Goal: Obtain resource: Obtain resource

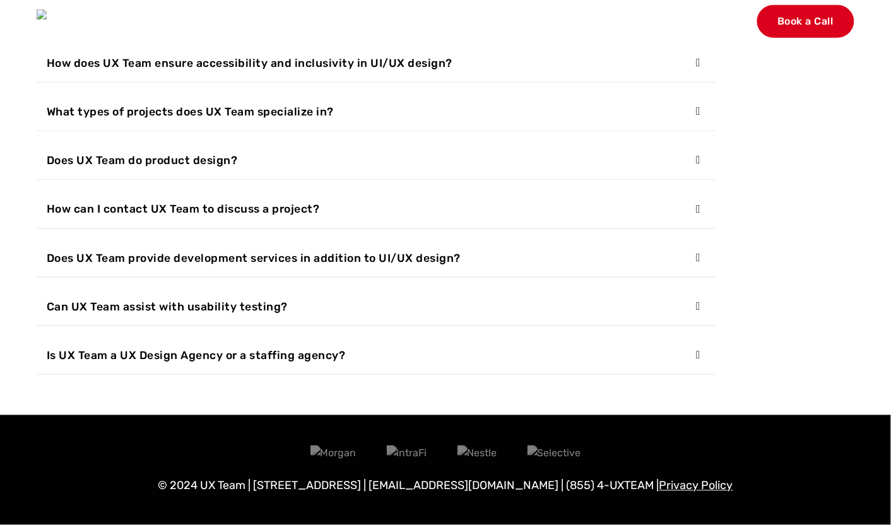
scroll to position [4780, 0]
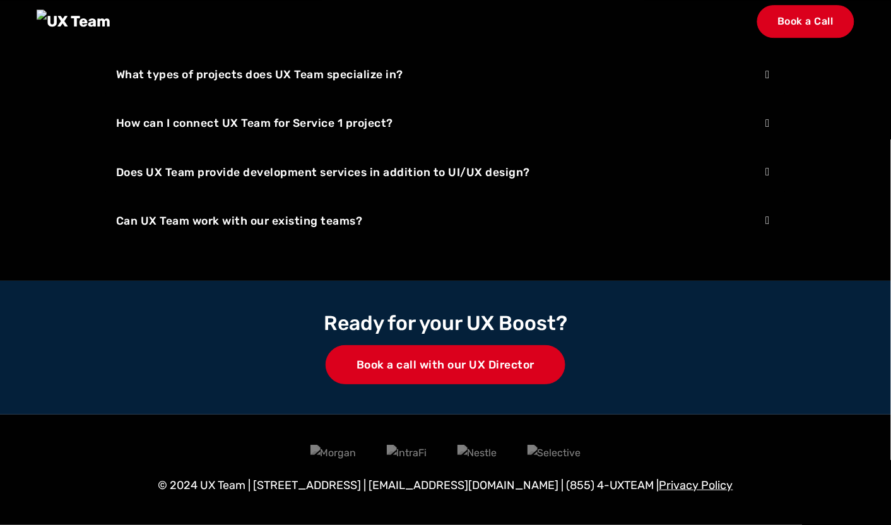
scroll to position [2591, 0]
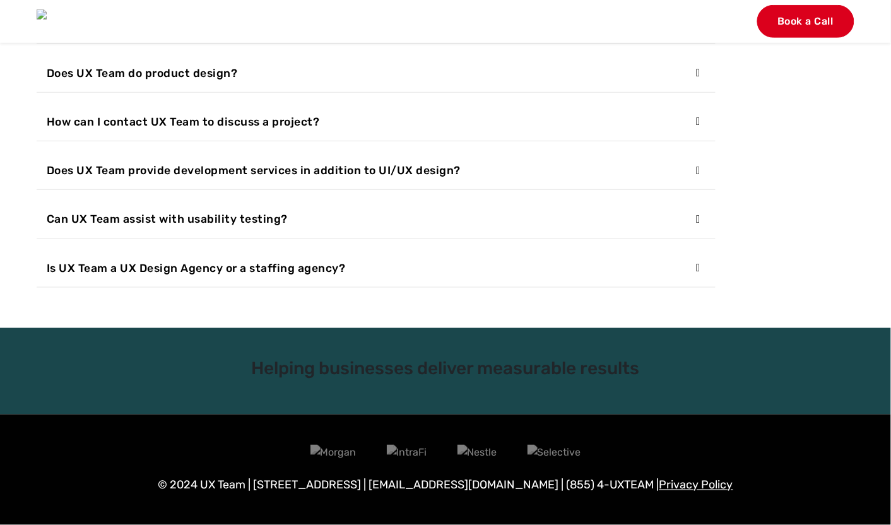
scroll to position [4783, 0]
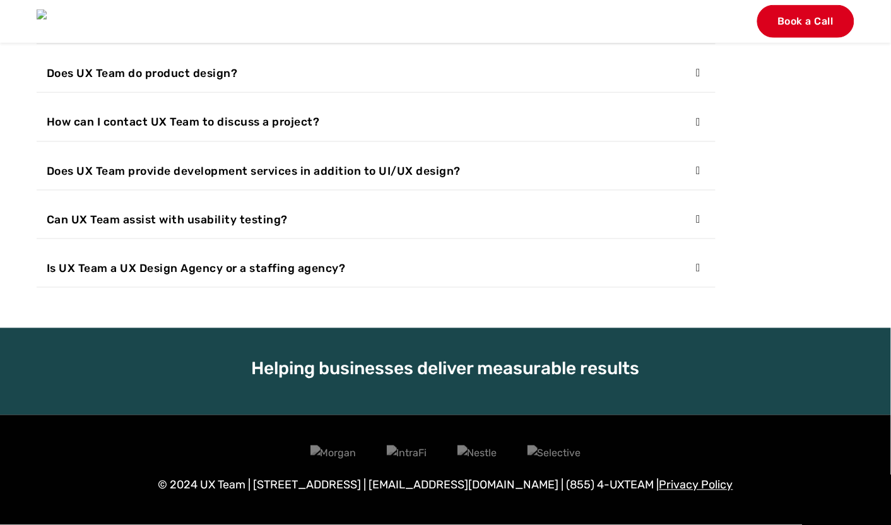
scroll to position [4866, 0]
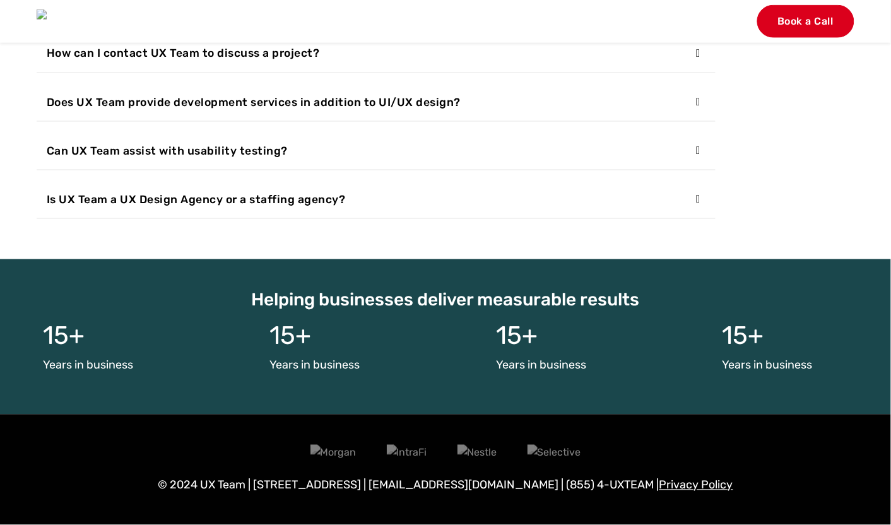
scroll to position [4935, 0]
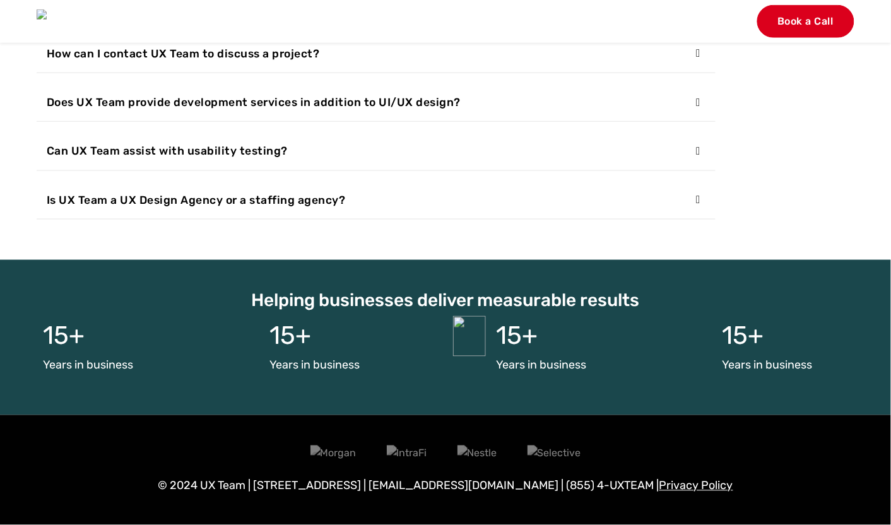
scroll to position [4852, 0]
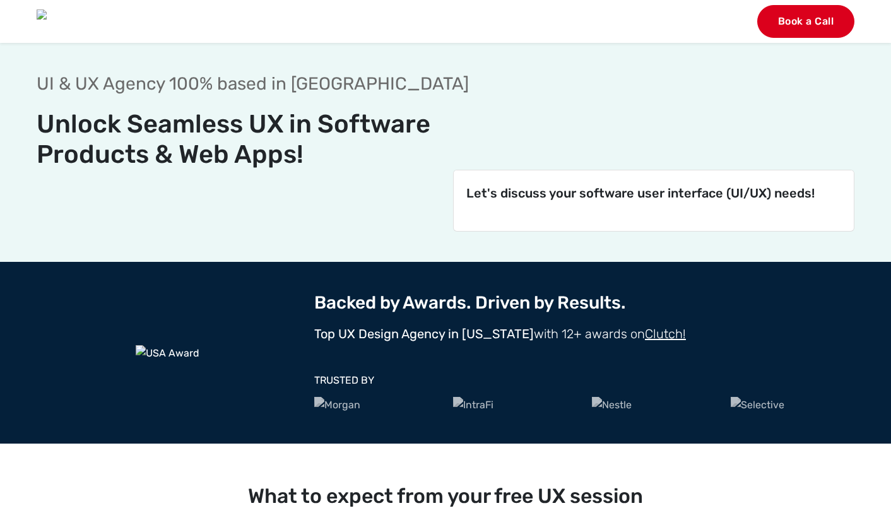
scroll to position [3153, 0]
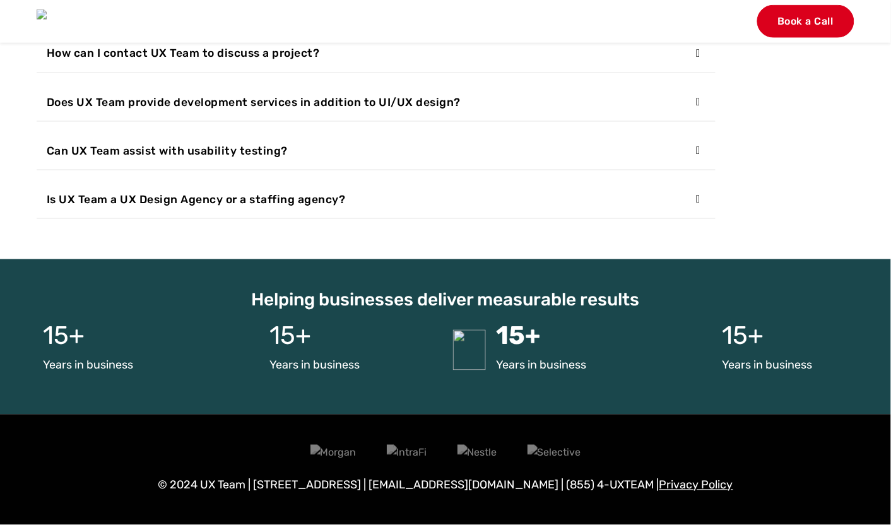
scroll to position [4879, 0]
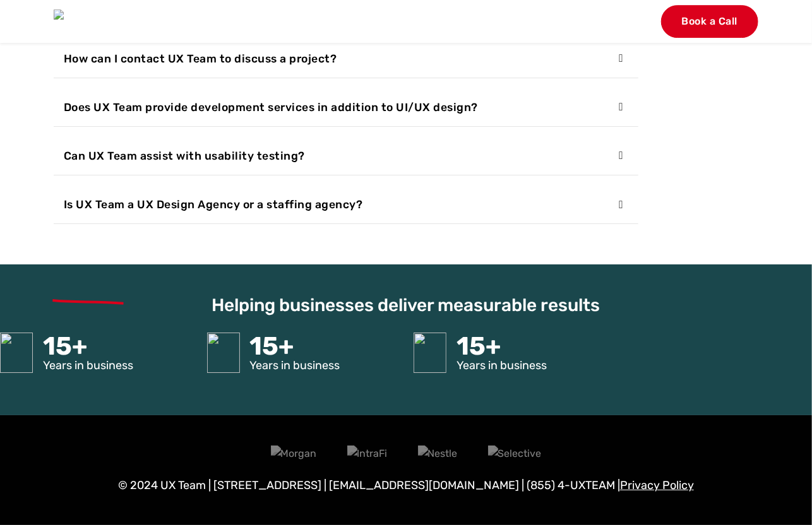
scroll to position [4893, 0]
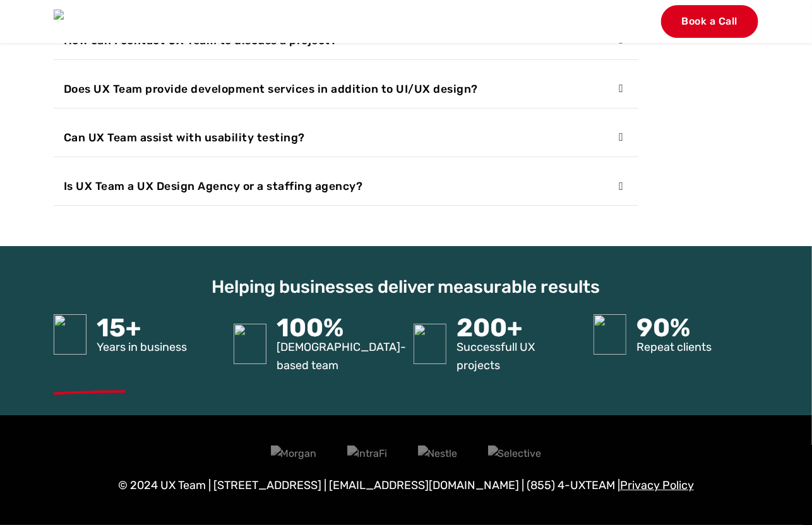
scroll to position [4910, 0]
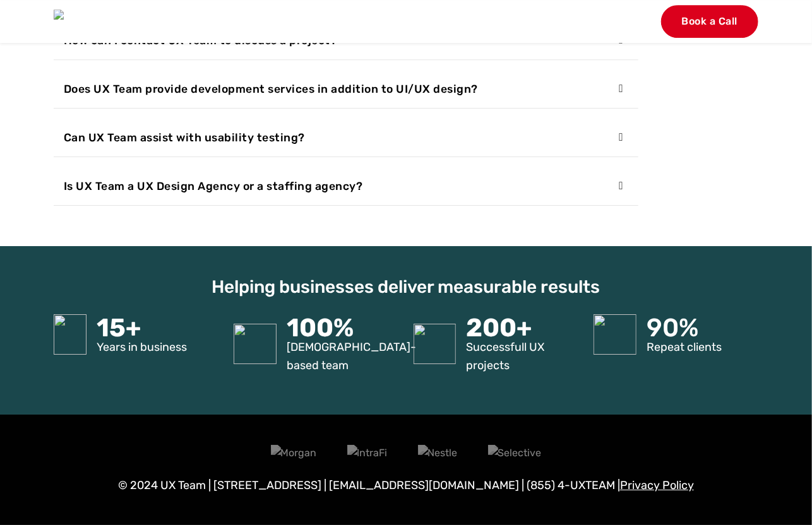
scroll to position [4827, 0]
drag, startPoint x: 808, startPoint y: 343, endPoint x: 946, endPoint y: 333, distance: 138.0
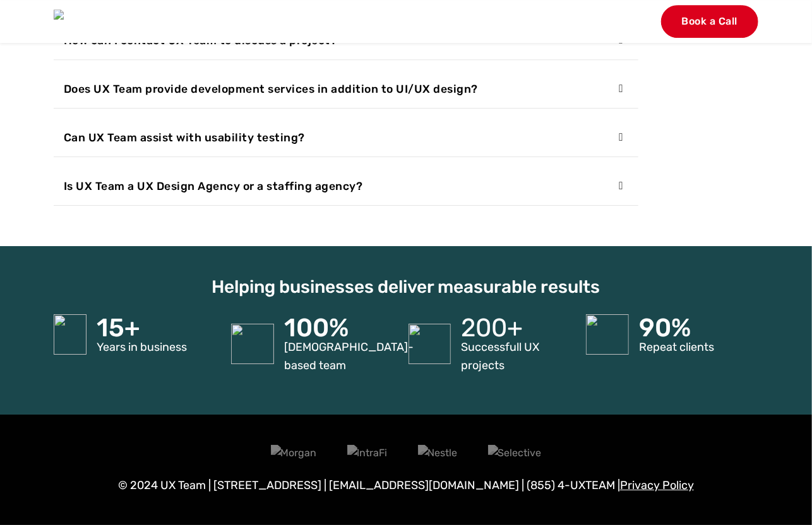
scroll to position [4827, 0]
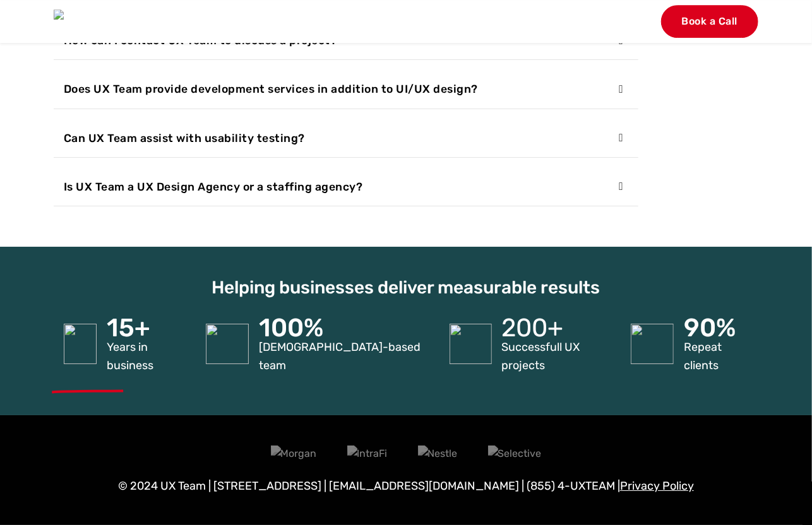
scroll to position [4856, 0]
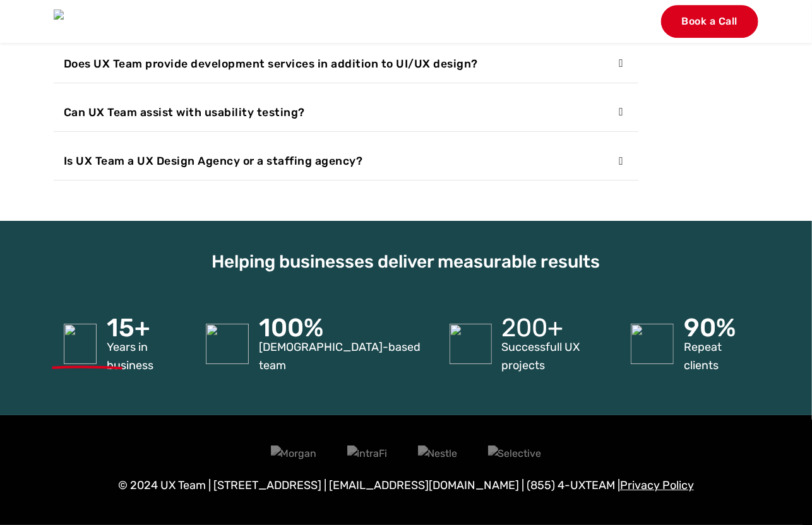
scroll to position [4847, 0]
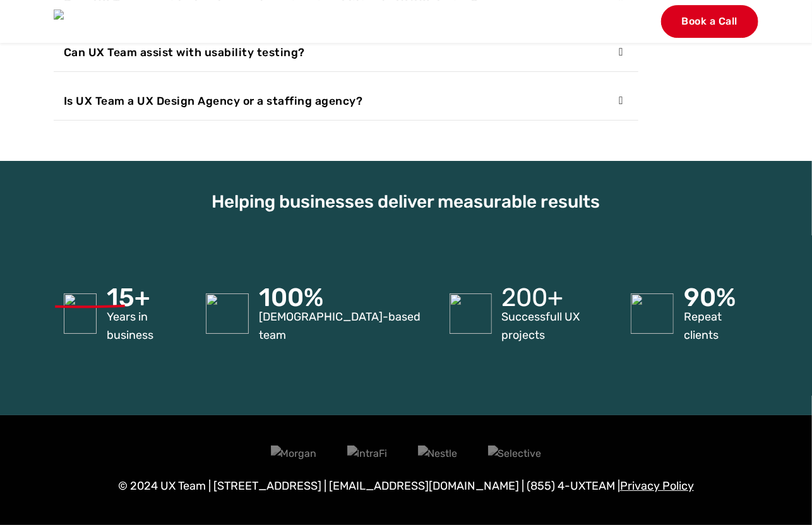
scroll to position [4847, 0]
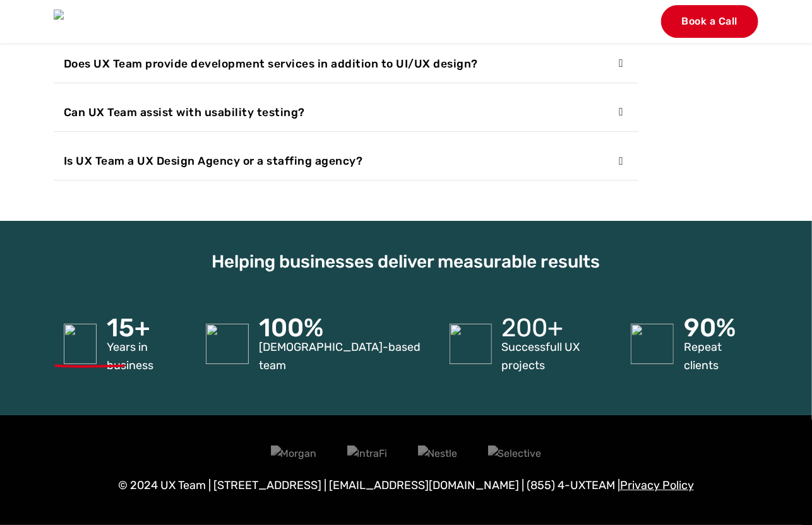
scroll to position [4918, 0]
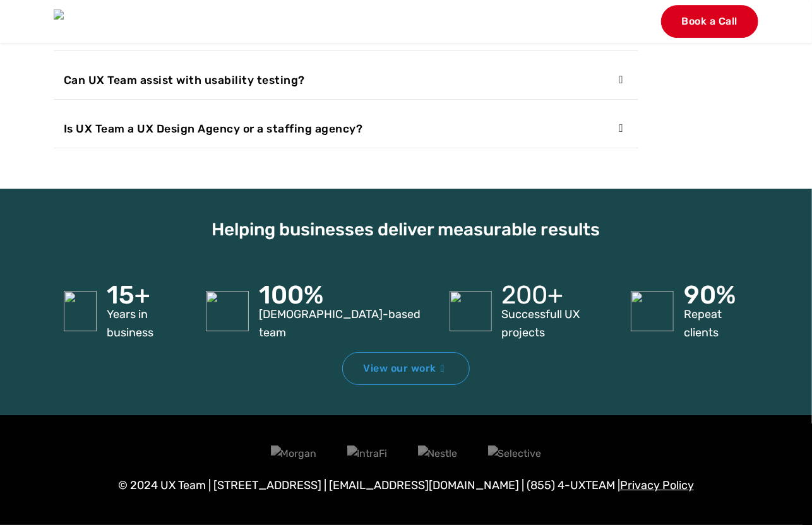
scroll to position [4914, 0]
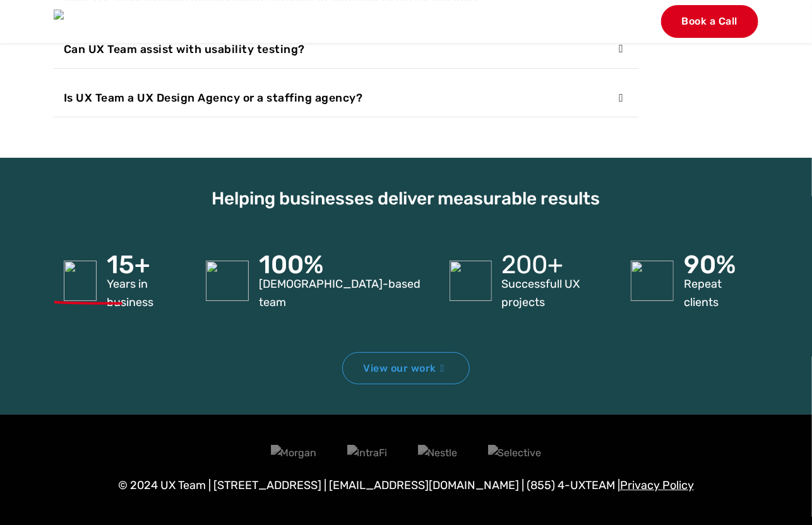
scroll to position [4914, 0]
drag, startPoint x: 406, startPoint y: 391, endPoint x: 411, endPoint y: 361, distance: 30.1
click at [406, 389] on section "Helping businesses deliver measurable results 15+ Years in business 100% USA-ba…" at bounding box center [406, 286] width 812 height 257
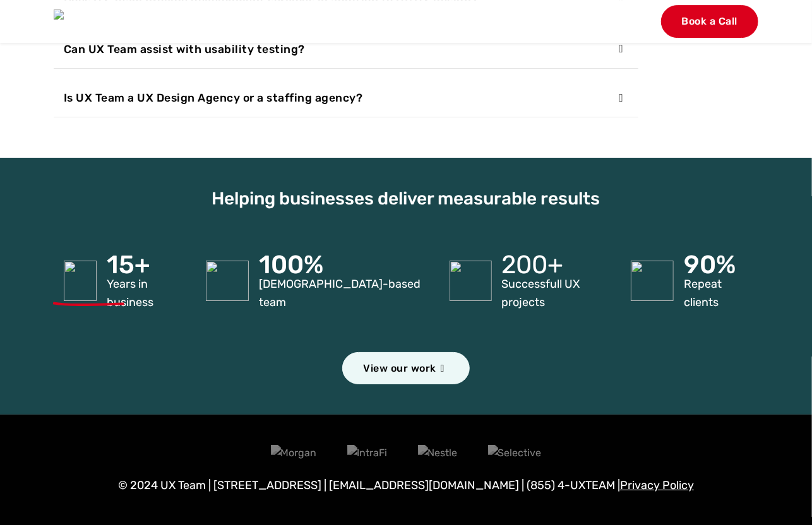
click at [528, 385] on section "Helping businesses deliver measurable results 15+ Years in business 100% USA-ba…" at bounding box center [406, 286] width 812 height 257
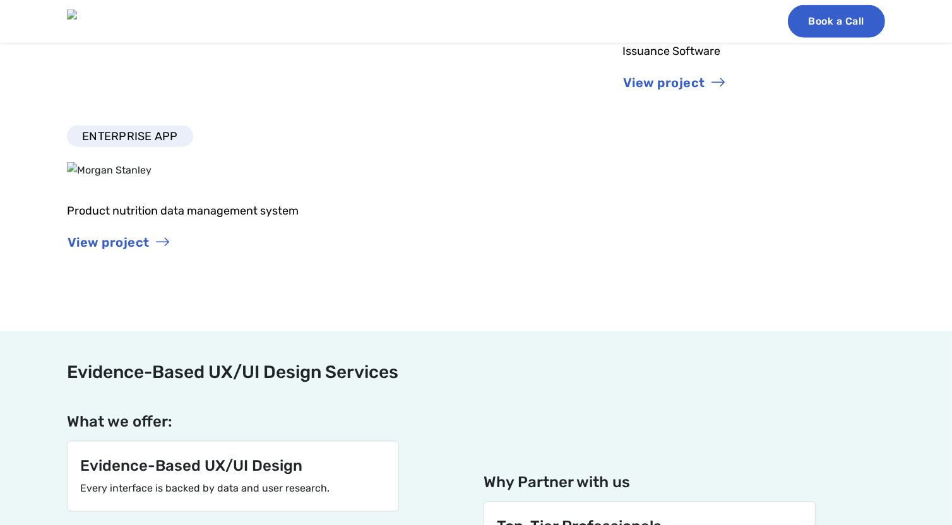
scroll to position [0, 0]
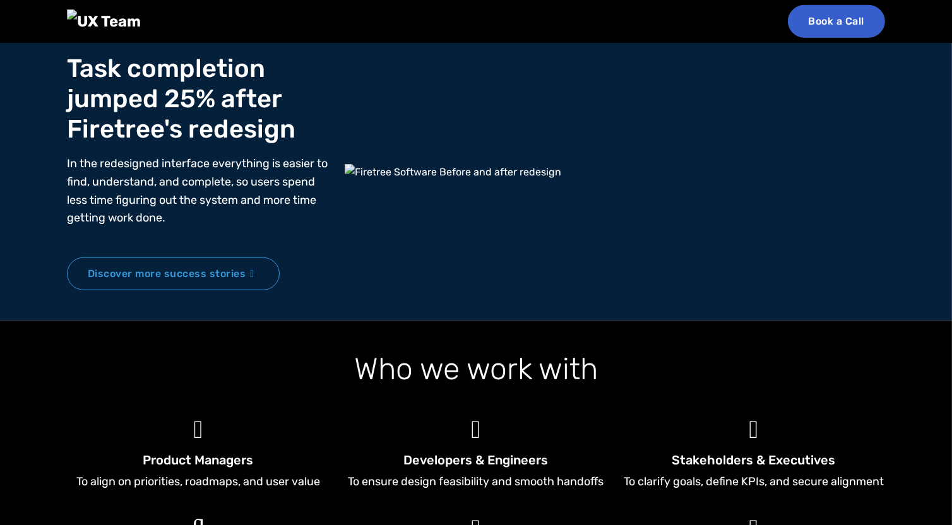
scroll to position [1275, 0]
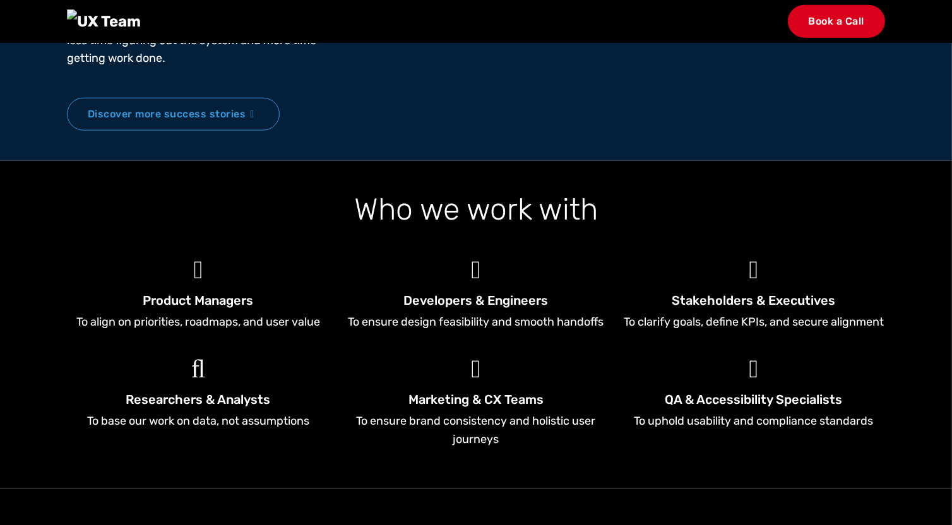
scroll to position [1275, 0]
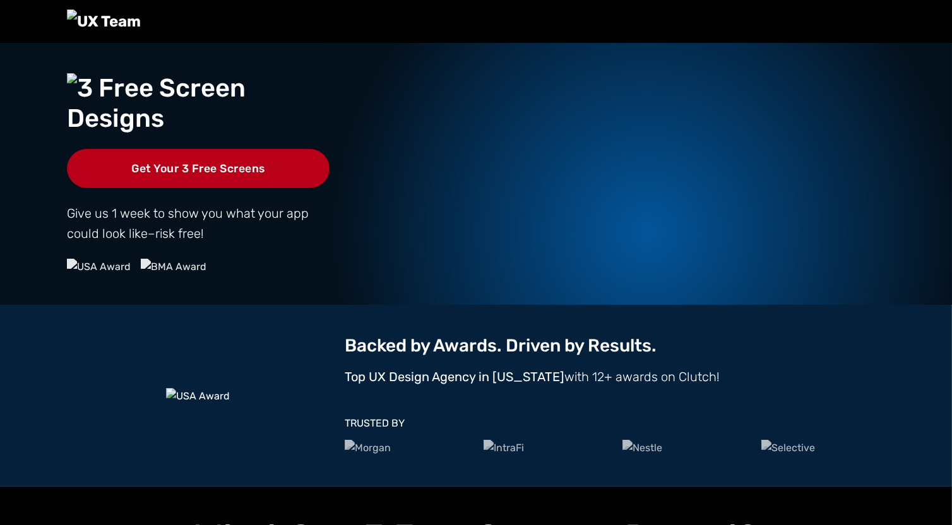
click at [239, 188] on link "Get Your 3 Free Screens" at bounding box center [198, 168] width 263 height 39
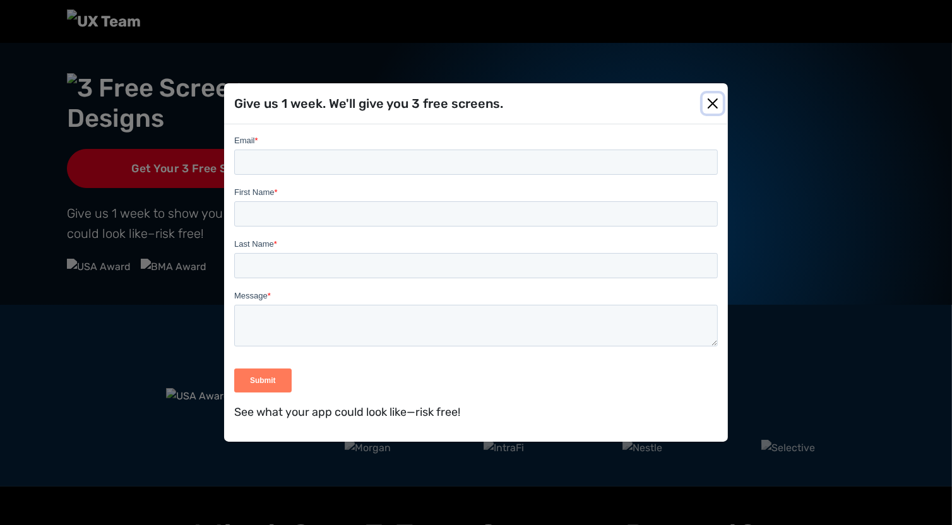
click at [707, 98] on button "Close" at bounding box center [712, 103] width 20 height 20
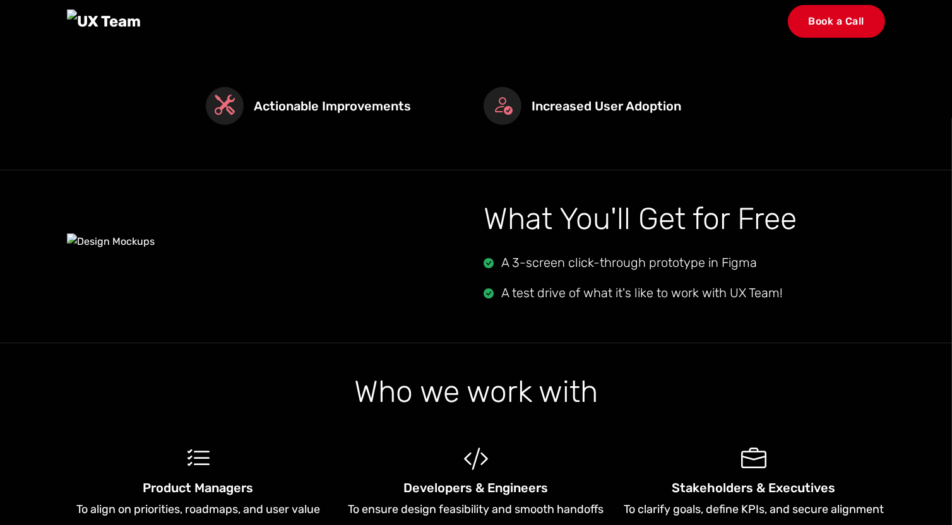
scroll to position [731, 0]
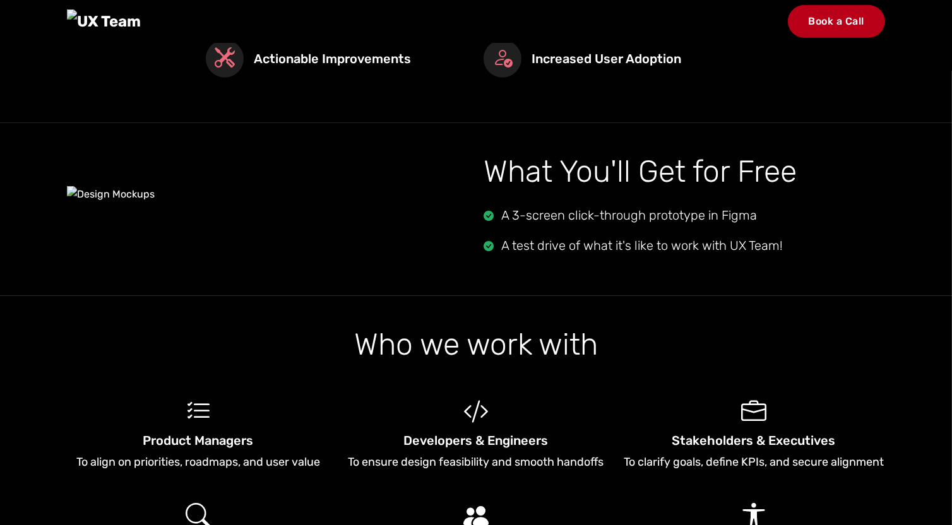
click at [821, 29] on link "Book a Call" at bounding box center [837, 21] width 98 height 33
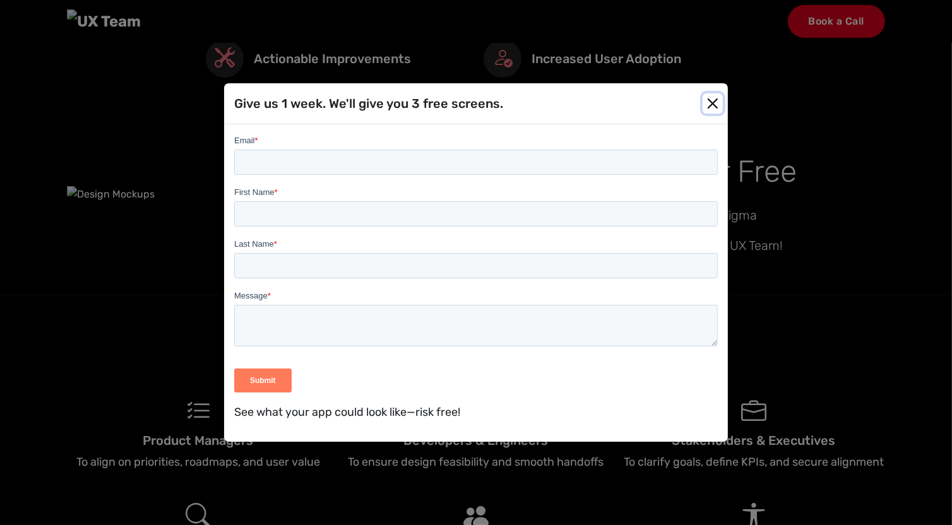
click at [713, 100] on button "Close" at bounding box center [712, 103] width 20 height 20
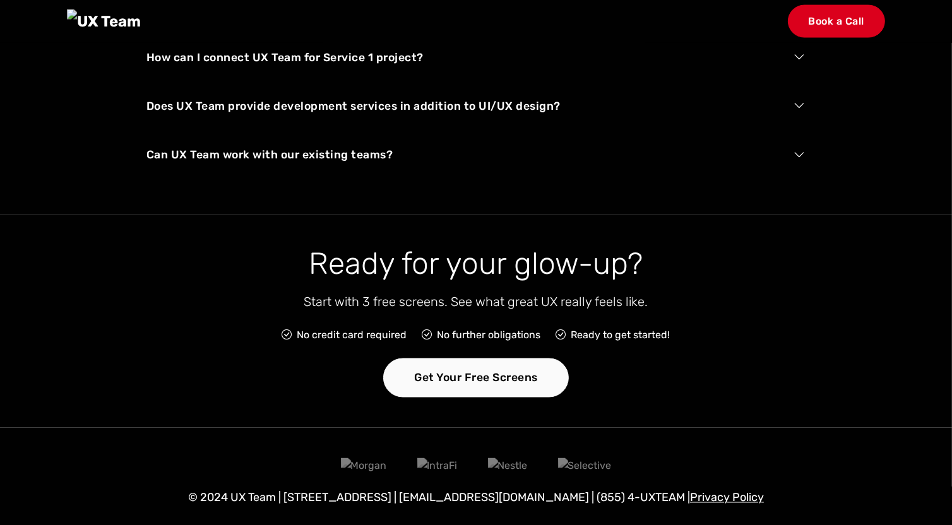
scroll to position [1911, 0]
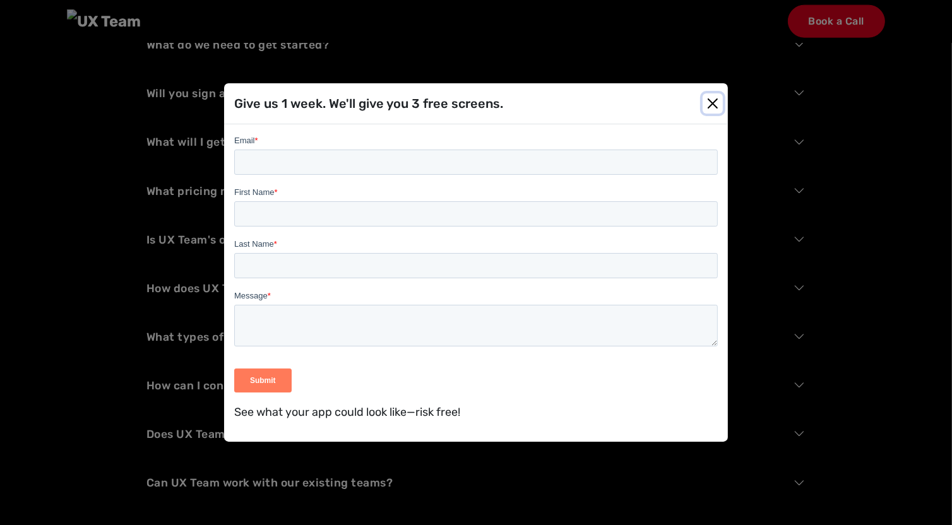
click at [712, 102] on button "Close" at bounding box center [712, 103] width 20 height 20
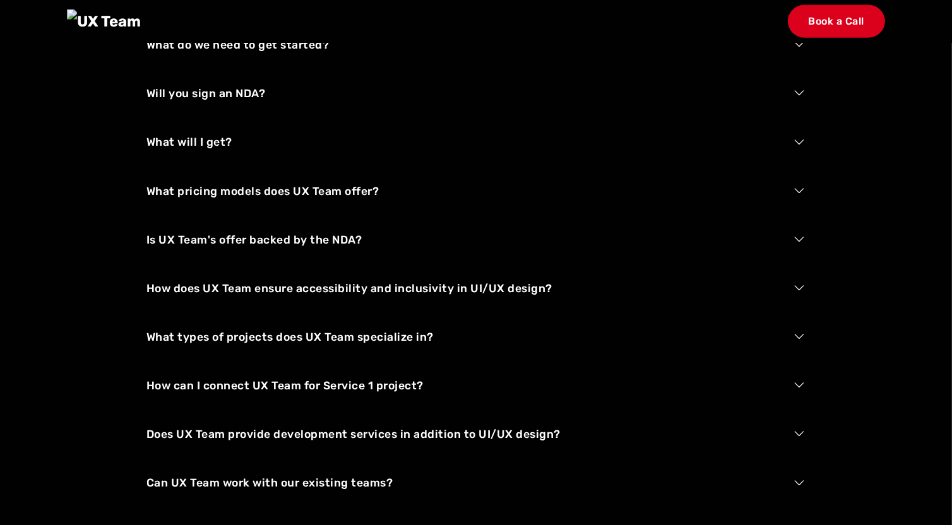
scroll to position [0, 0]
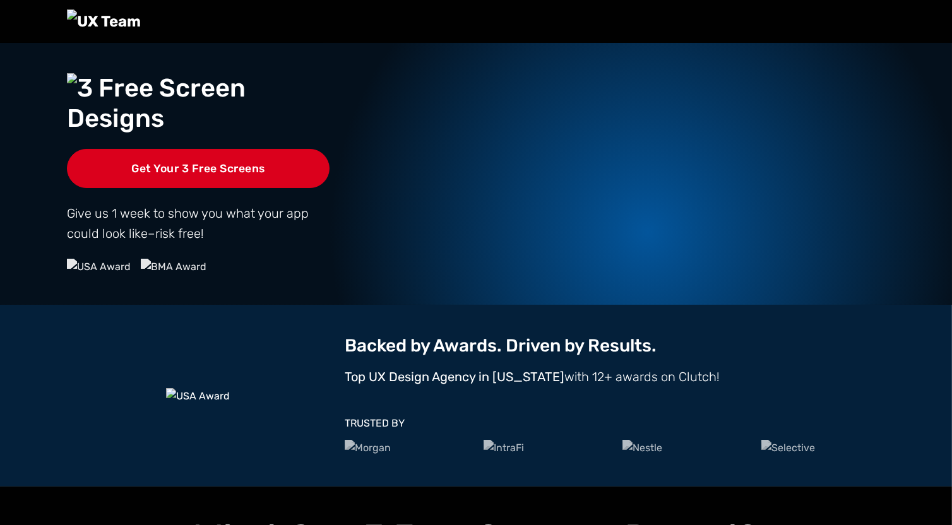
scroll to position [513, 0]
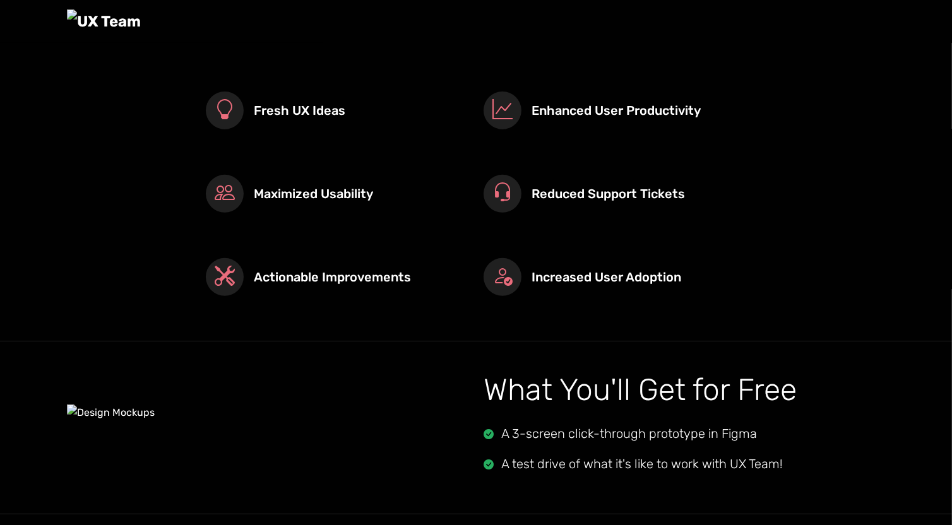
click at [807, 20] on div "Book a Call" at bounding box center [837, 21] width 98 height 33
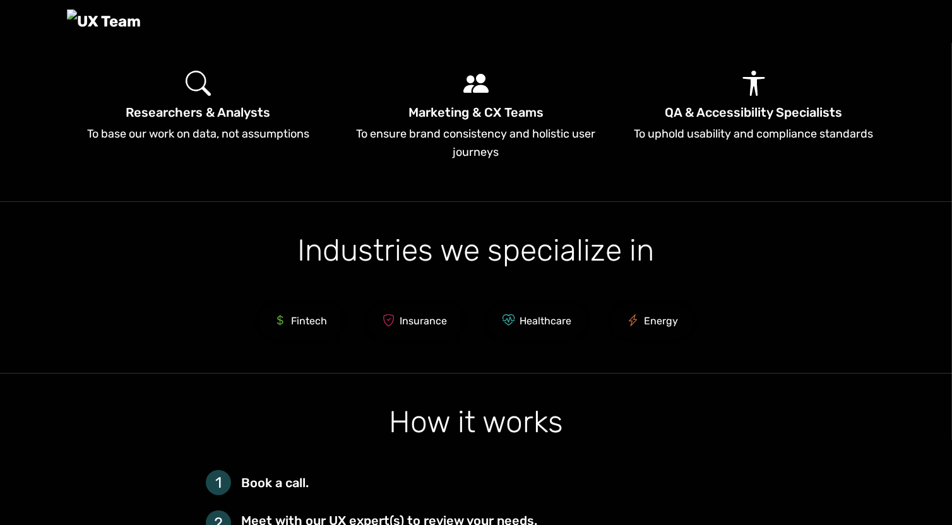
scroll to position [1167, 0]
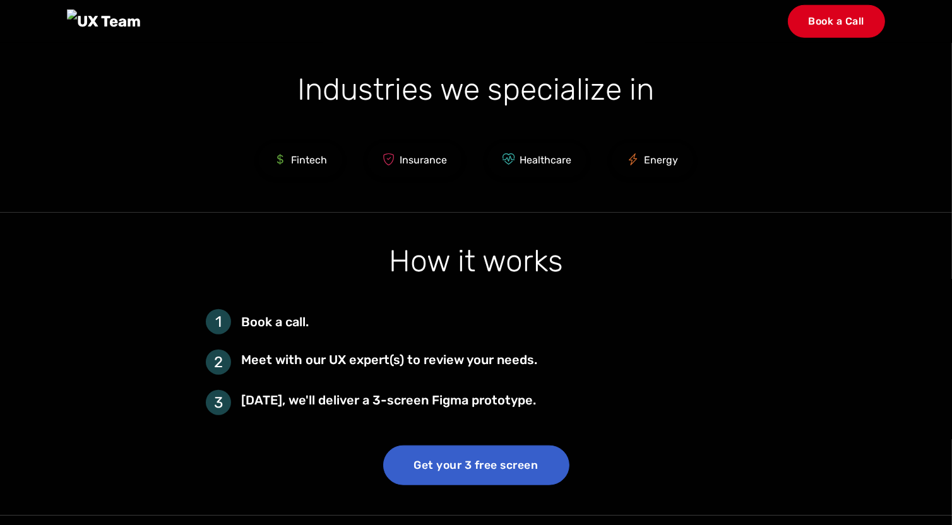
scroll to position [1333, 0]
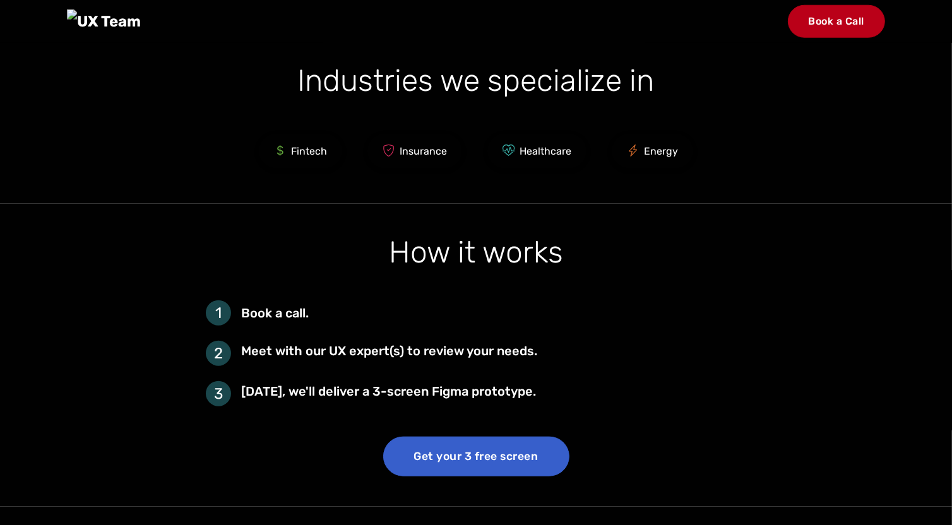
click at [841, 30] on link "Book a Call" at bounding box center [837, 21] width 98 height 33
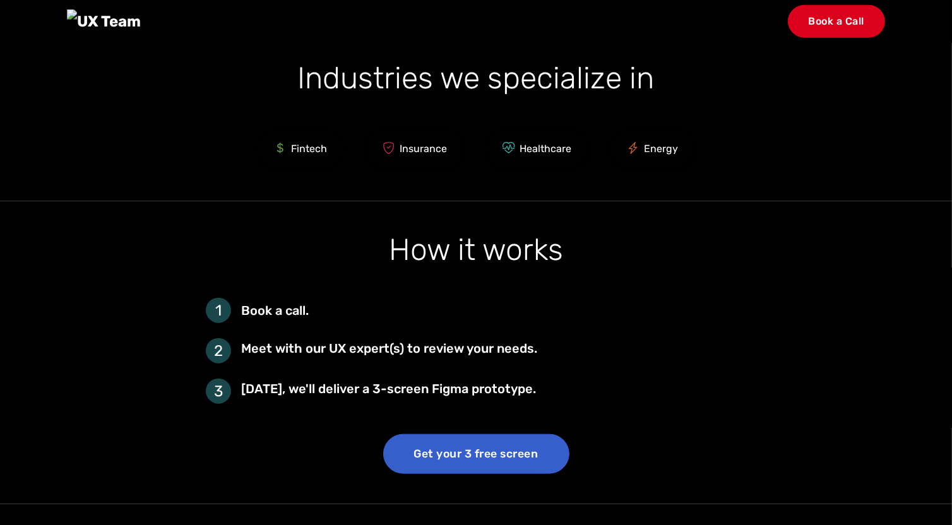
scroll to position [1333, 0]
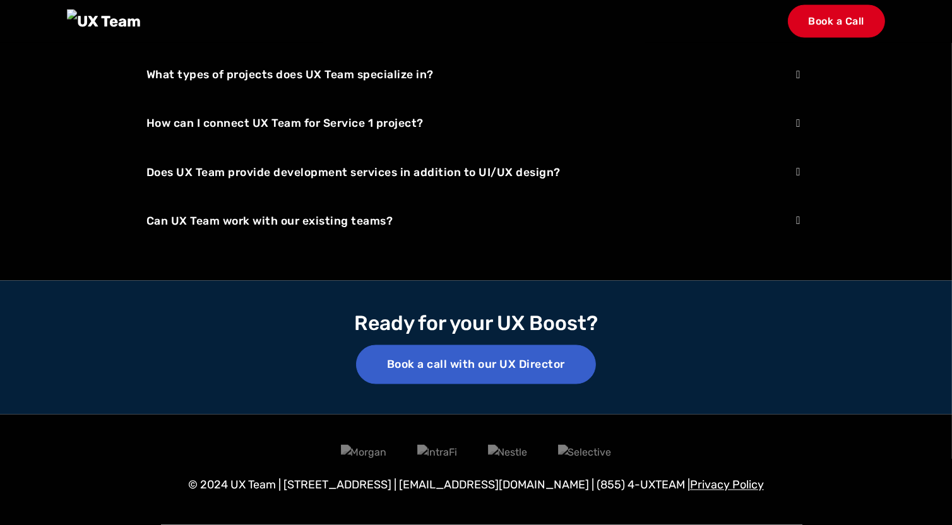
scroll to position [2591, 0]
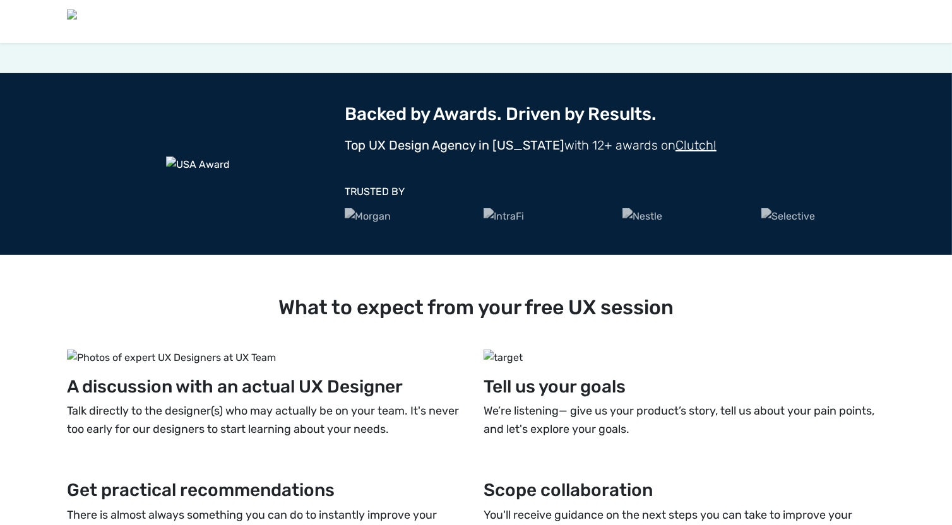
scroll to position [759, 0]
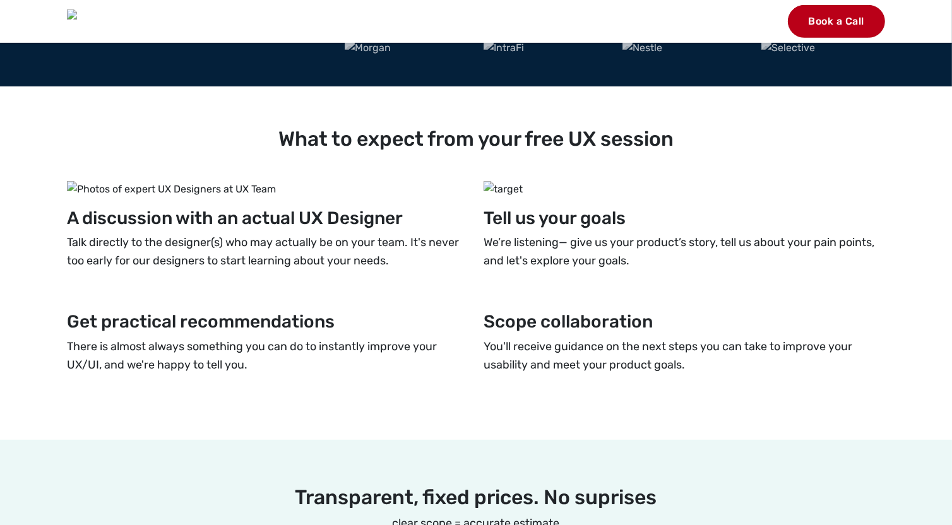
click at [846, 28] on link "Book a Call" at bounding box center [837, 21] width 98 height 33
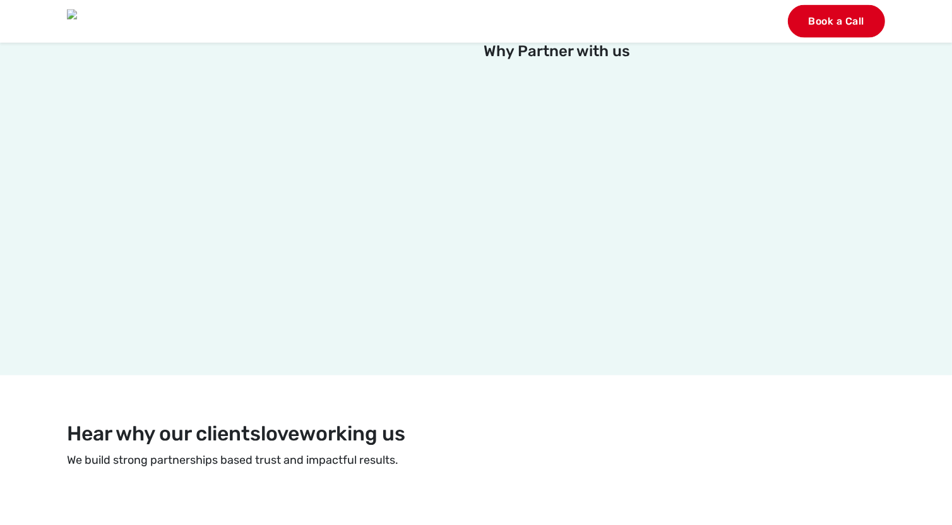
scroll to position [2085, 0]
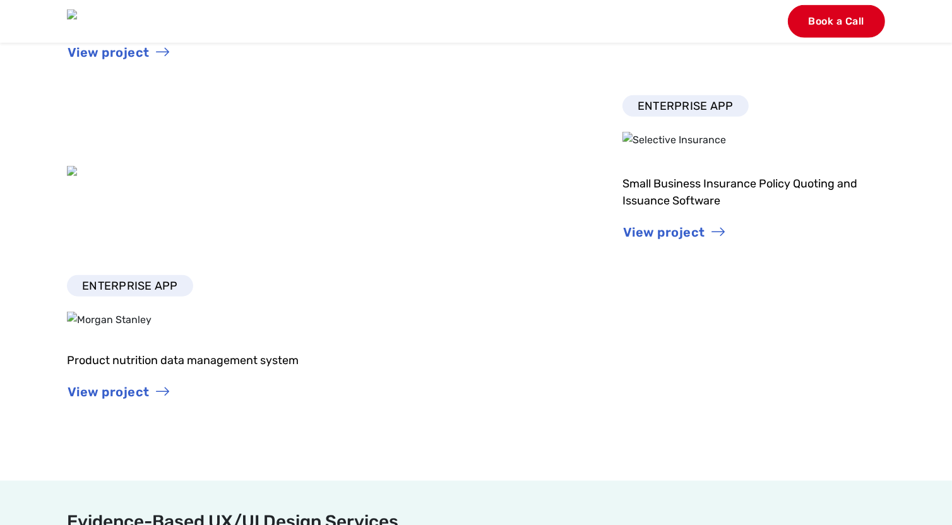
scroll to position [1538, 0]
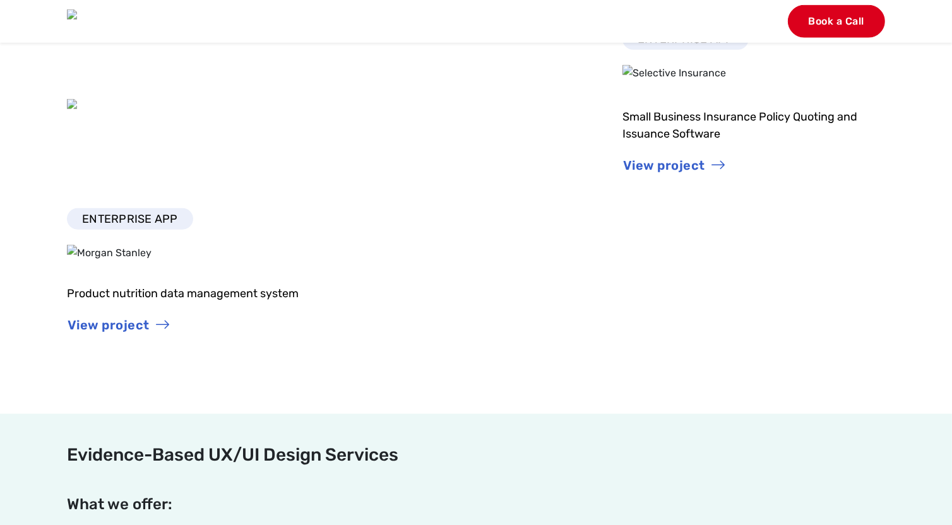
scroll to position [1592, 0]
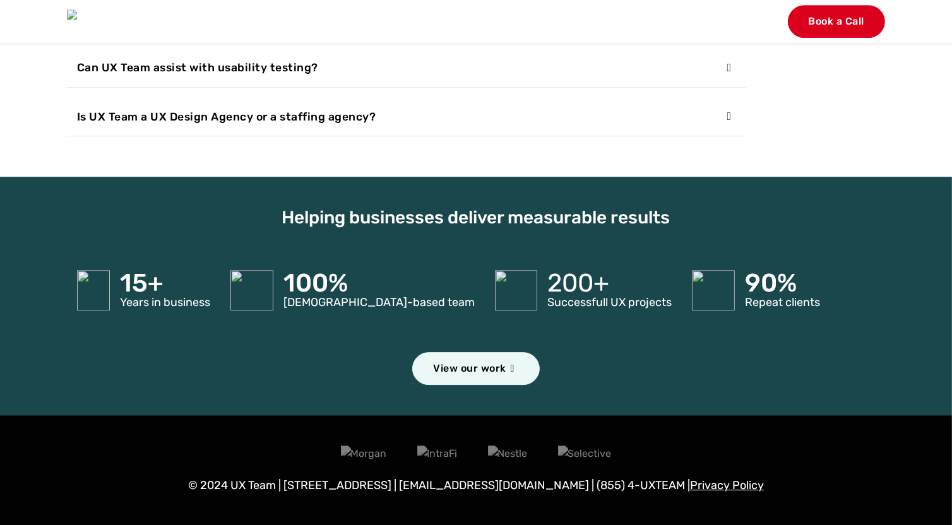
scroll to position [4304, 0]
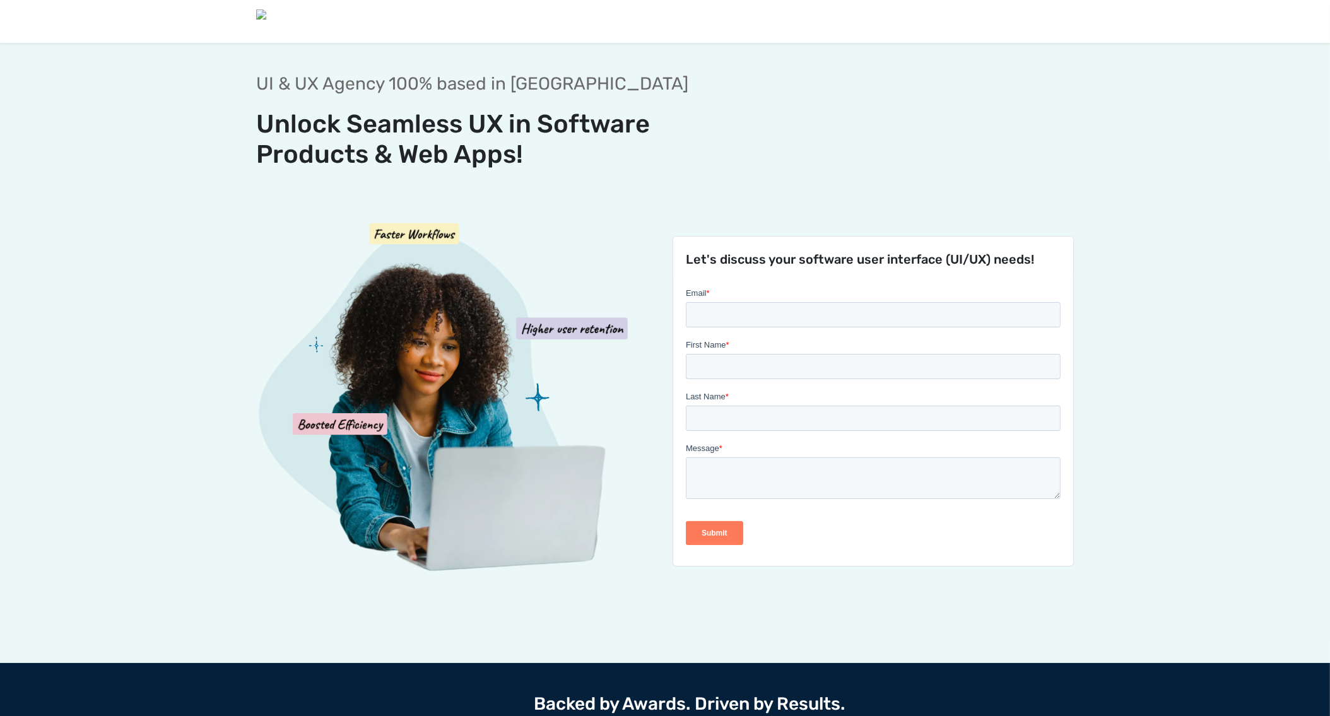
click at [171, 130] on section "UI & UX Agency 100% based in USA Unlock Seamless UX in Software Products & Web …" at bounding box center [665, 353] width 1330 height 621
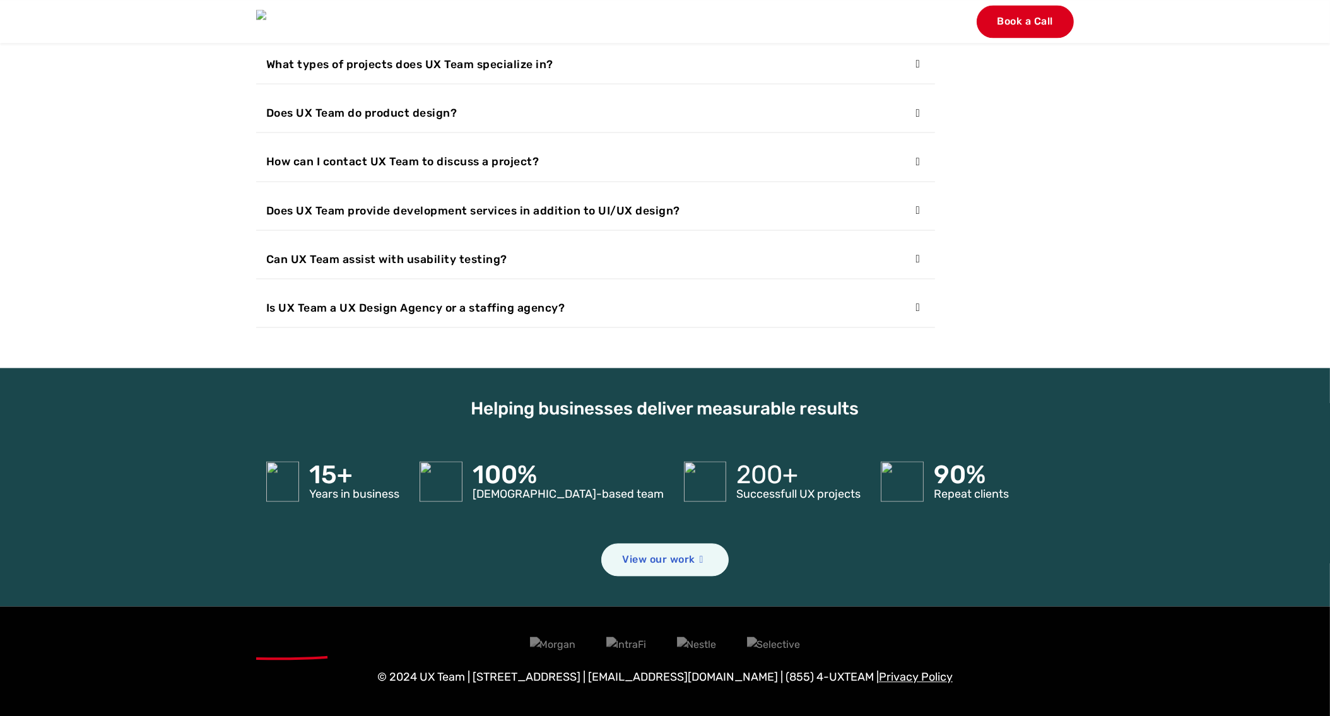
scroll to position [4438, 0]
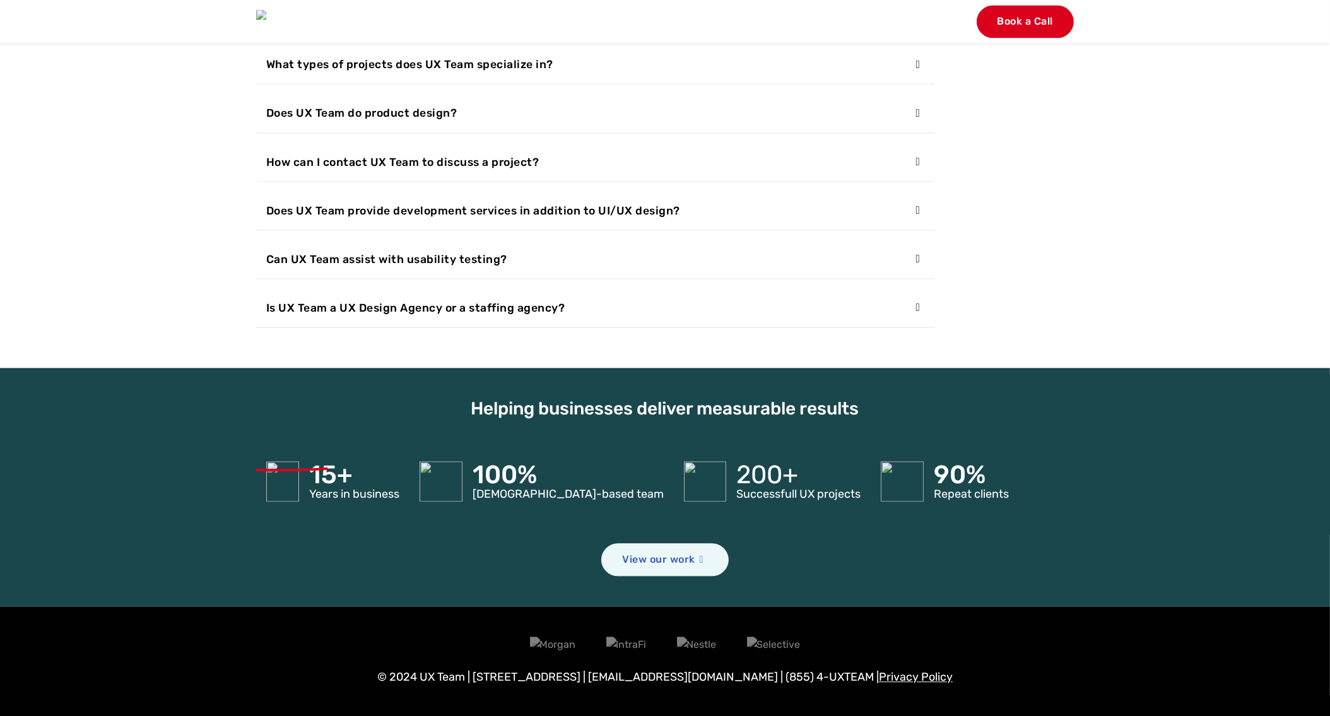
click at [347, 25] on span "How does UX Team ensure accessibility and inclusivity in UI/UX design?" at bounding box center [469, 16] width 406 height 18
click at [369, 83] on button "What types of projects does UX Team specialize in?" at bounding box center [595, 64] width 679 height 38
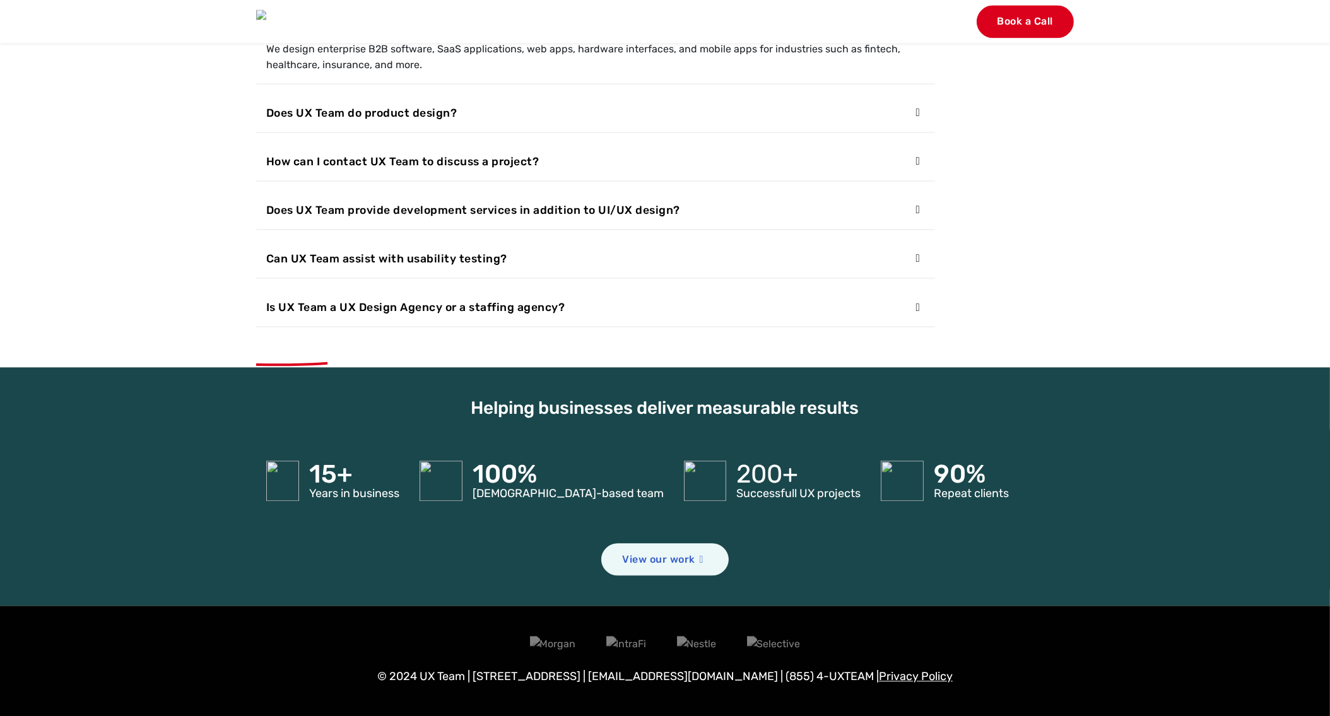
scroll to position [4785, 0]
click at [433, 170] on span "How can I contact UX Team to discuss a project?" at bounding box center [402, 162] width 273 height 18
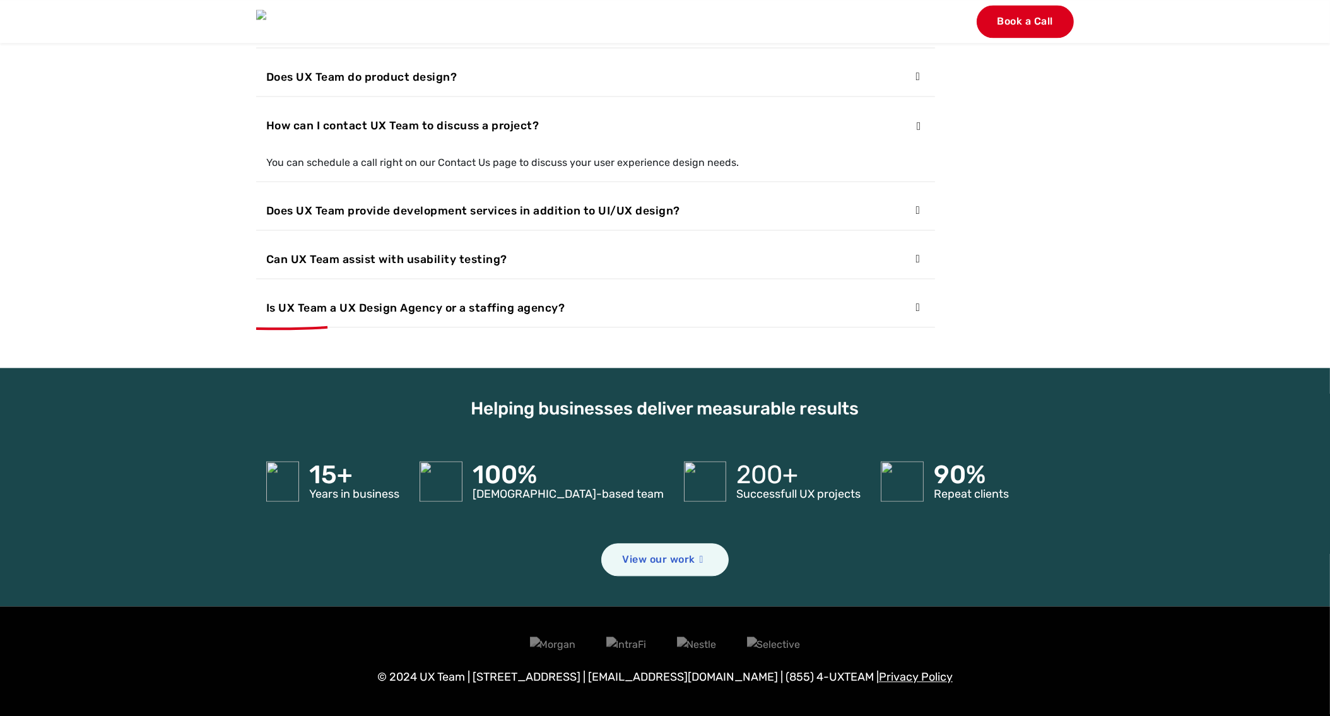
click at [388, 220] on span "Does UX Team provide development services in addition to UI/UX design?" at bounding box center [473, 211] width 414 height 18
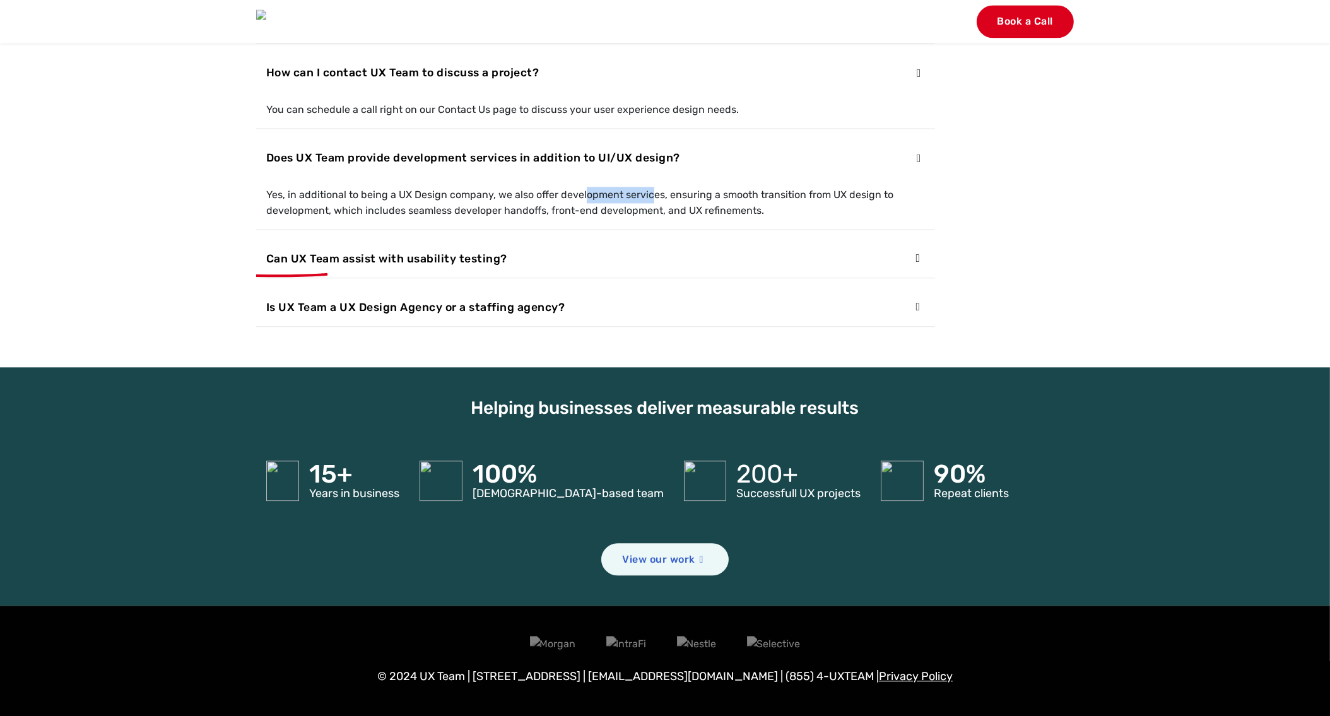
drag, startPoint x: 403, startPoint y: 557, endPoint x: 473, endPoint y: 555, distance: 70.1
click at [473, 229] on div "Yes, in additional to being a UX Design company, we also offer development serv…" at bounding box center [595, 203] width 679 height 52
click at [440, 268] on span "Can UX Team assist with usability testing?" at bounding box center [386, 259] width 241 height 18
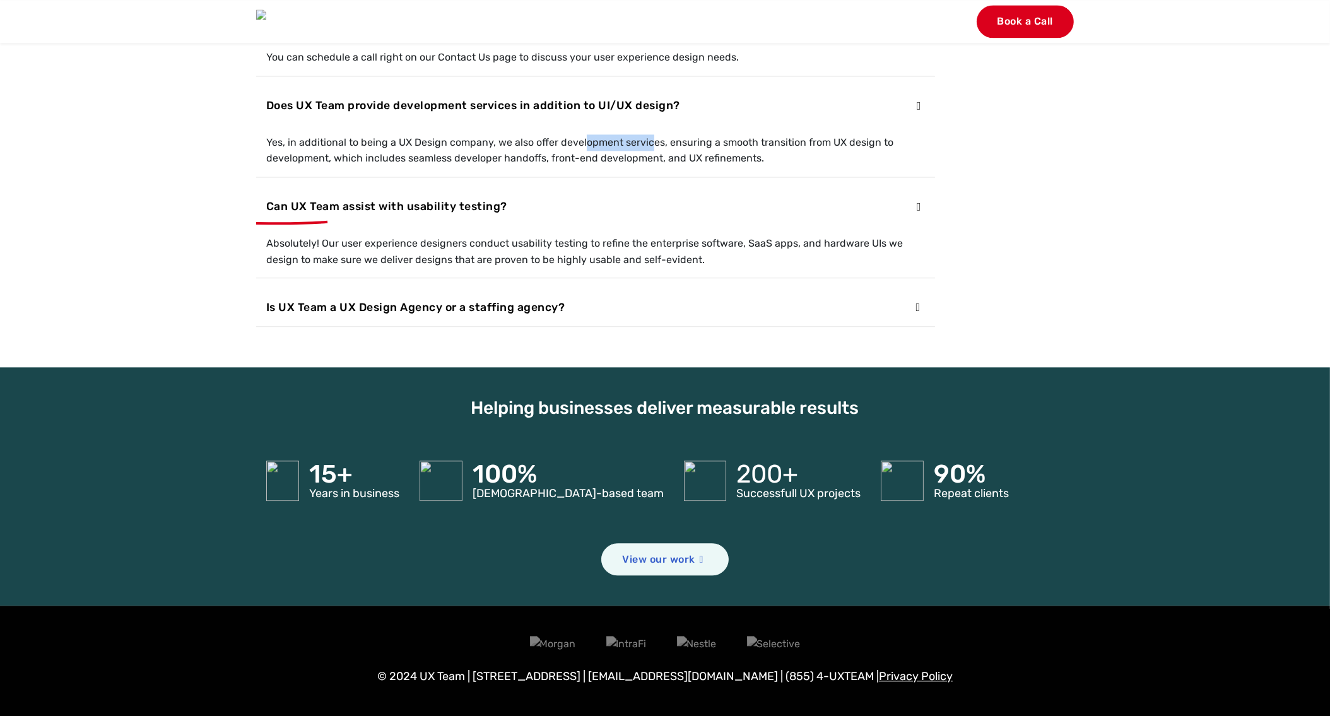
scroll to position [4898, 0]
click at [473, 326] on button "Is UX Team a UX Design Agency or a staffing agency?" at bounding box center [595, 307] width 679 height 38
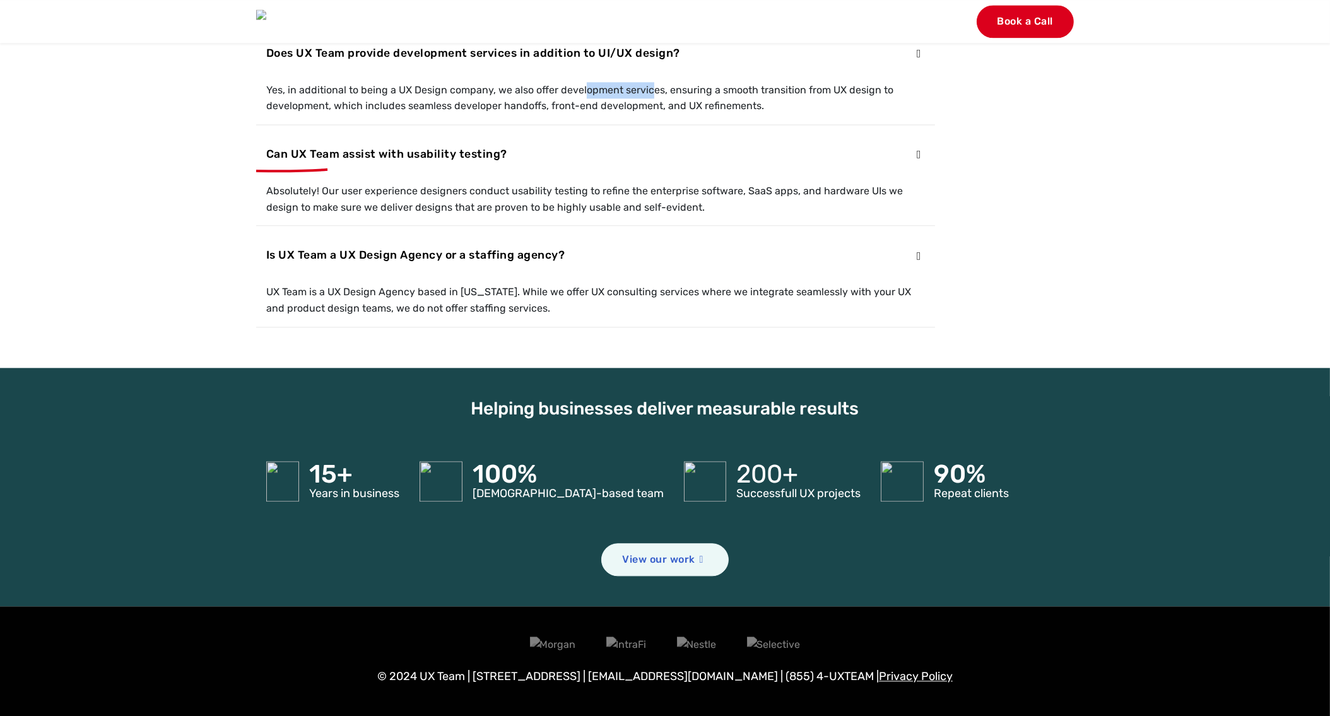
scroll to position [5264, 0]
drag, startPoint x: 812, startPoint y: 471, endPoint x: 185, endPoint y: 1, distance: 783.5
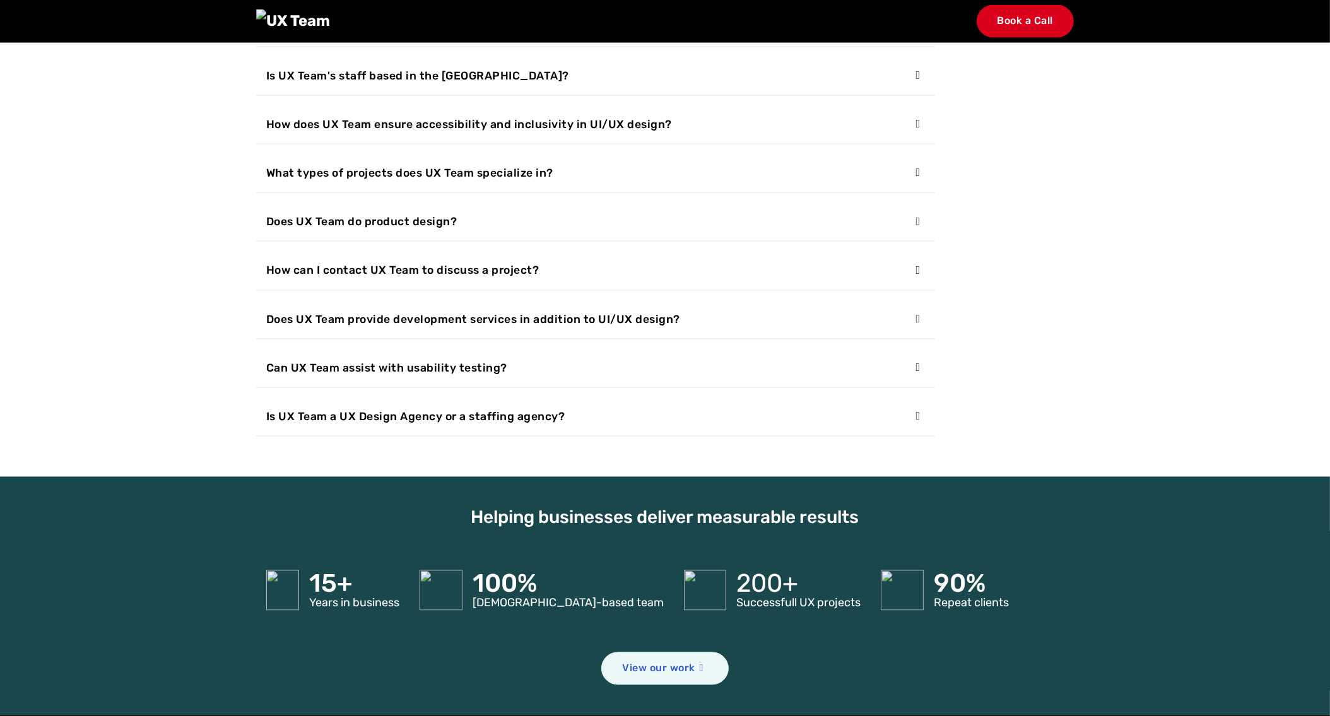
scroll to position [4597, 0]
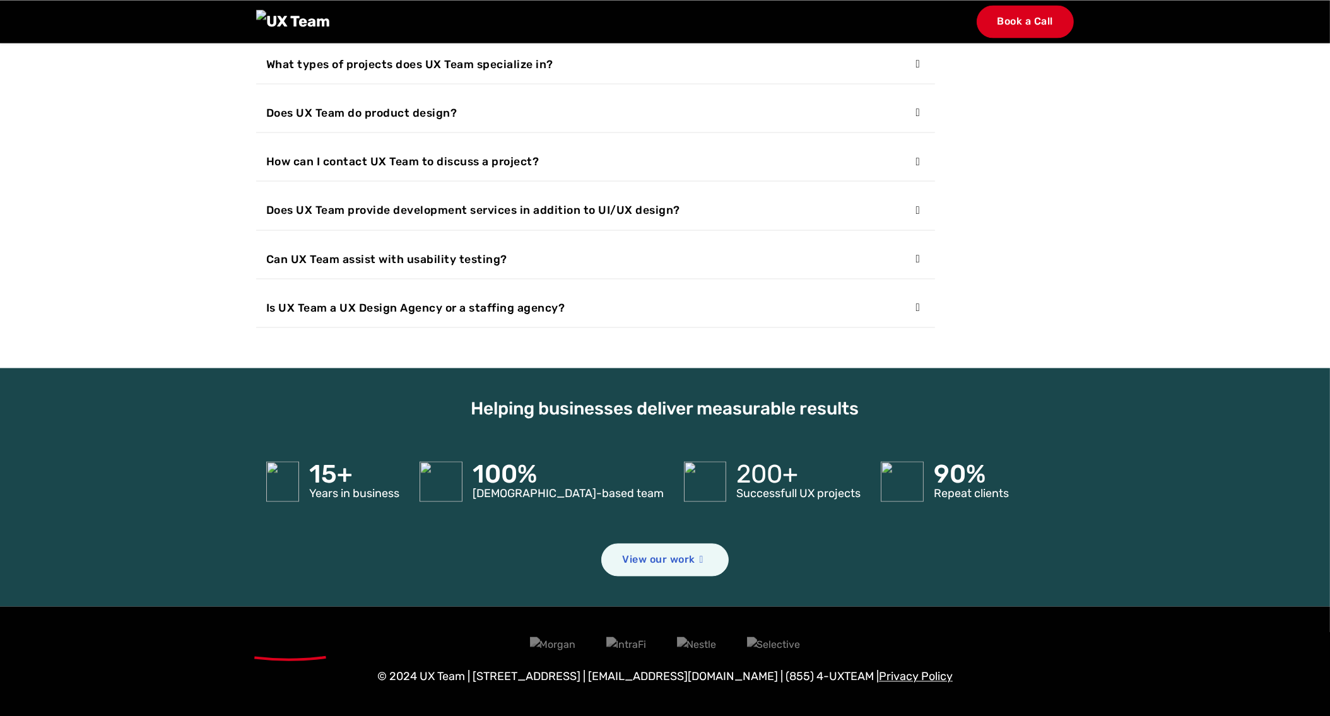
scroll to position [4547, 0]
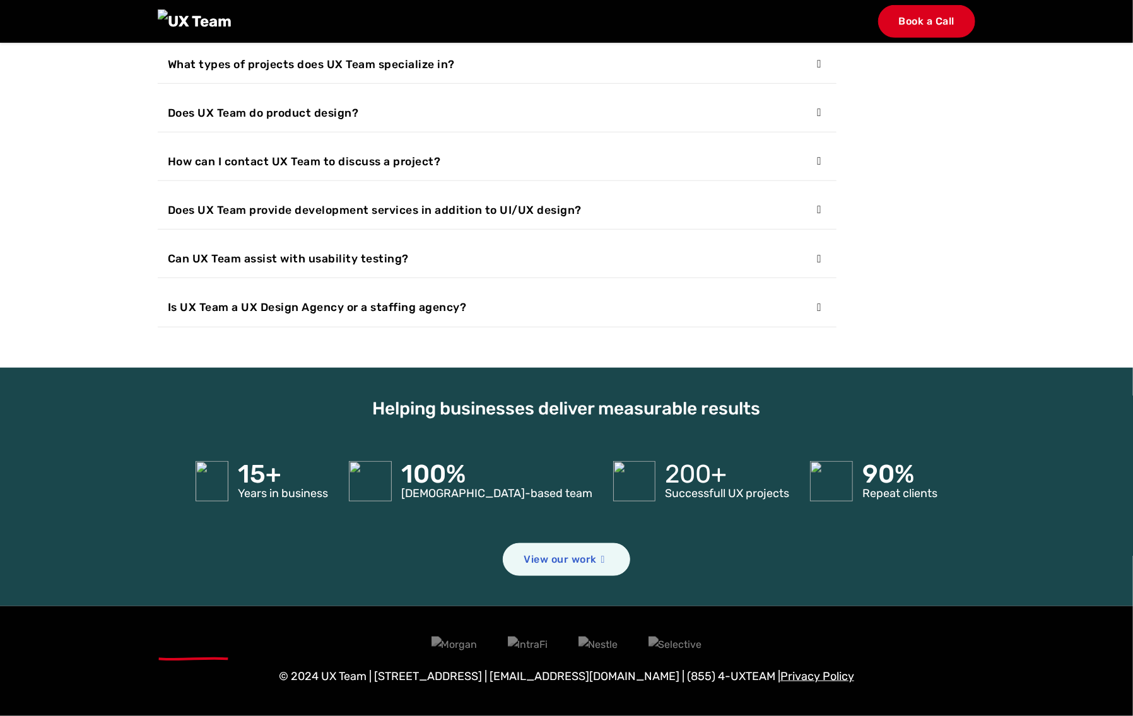
scroll to position [3930, 0]
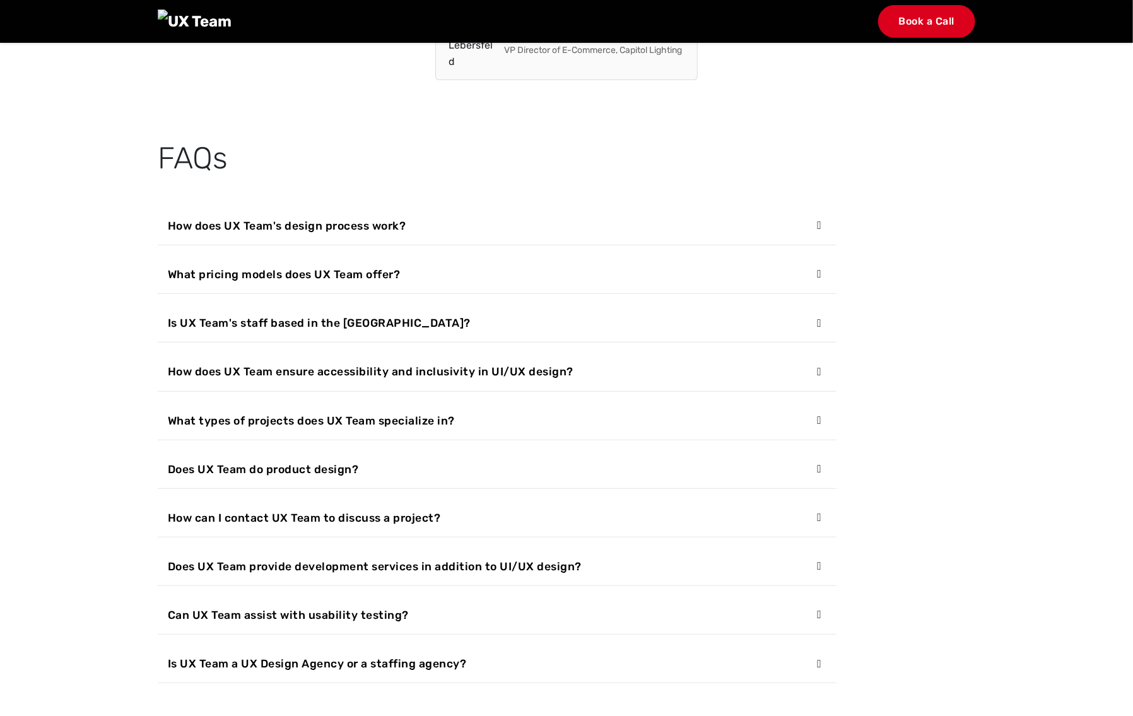
scroll to position [3586, 0]
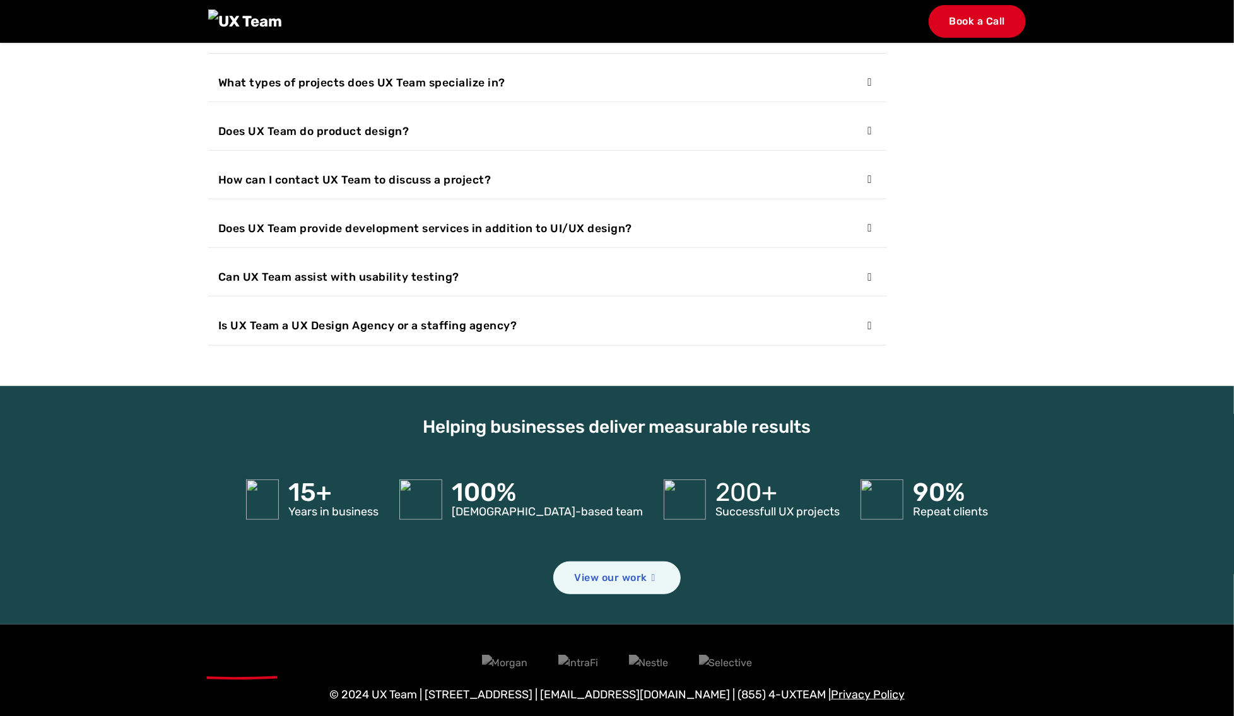
scroll to position [3832, 0]
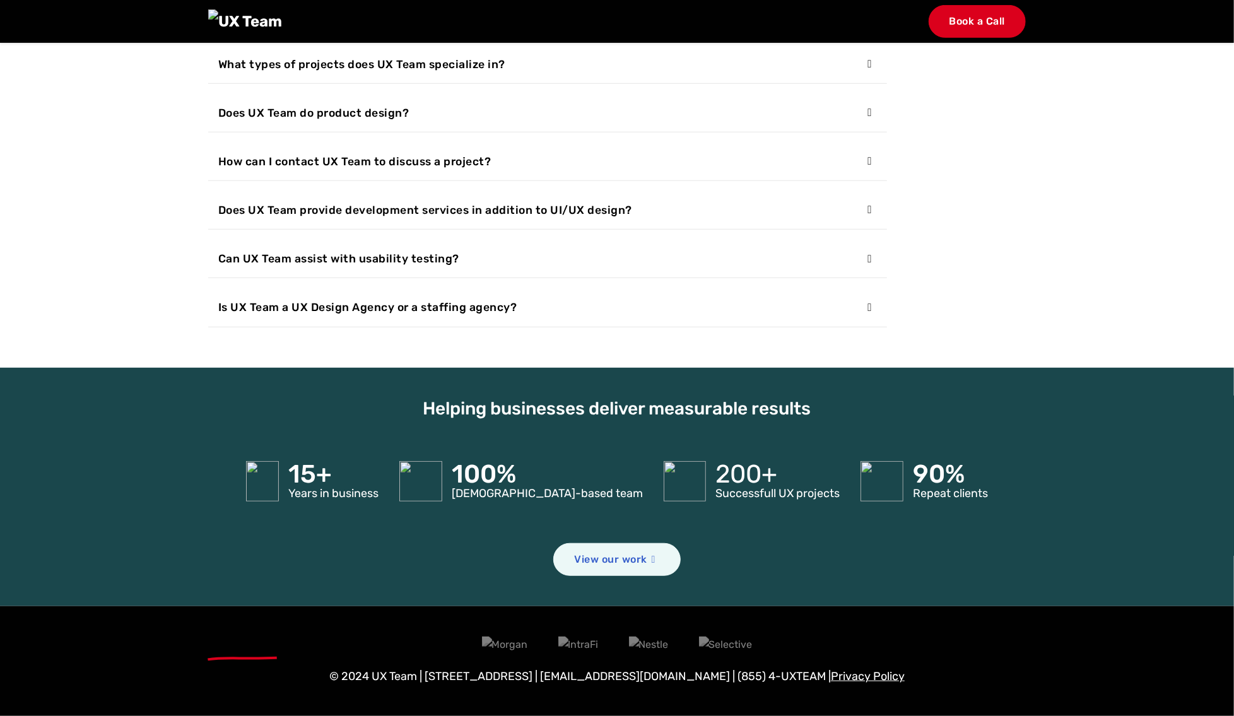
scroll to position [3832, 0]
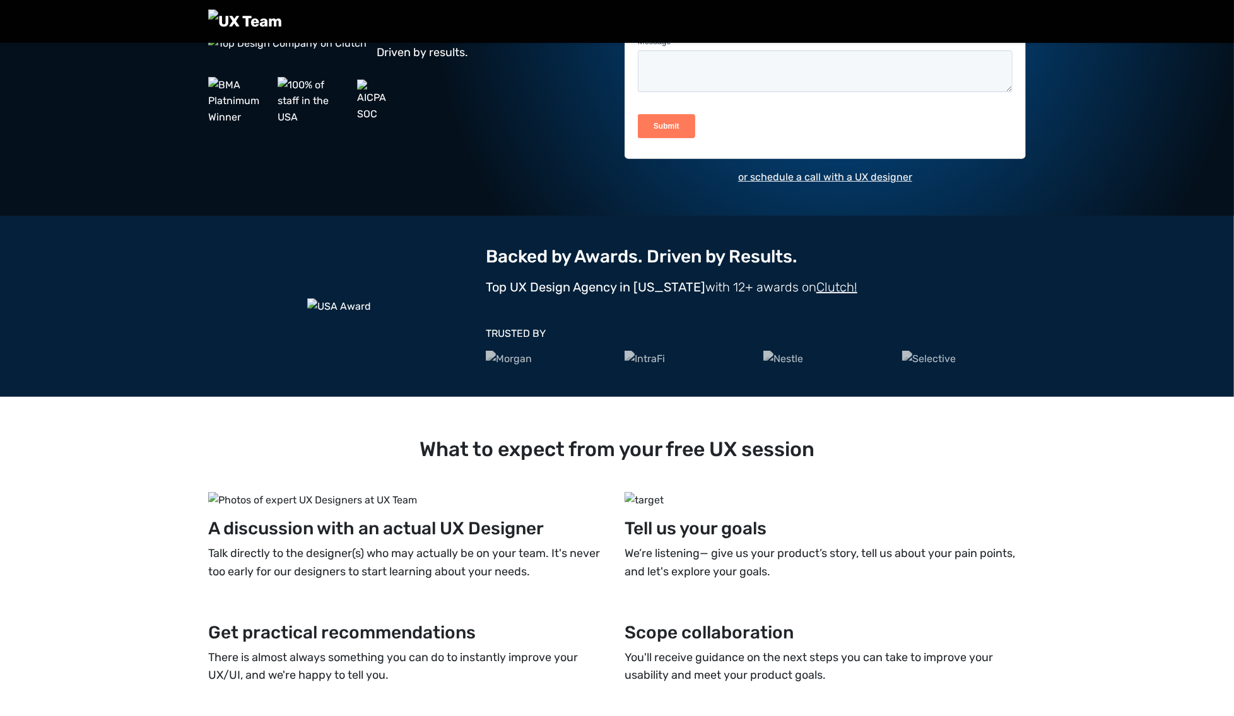
scroll to position [288, 0]
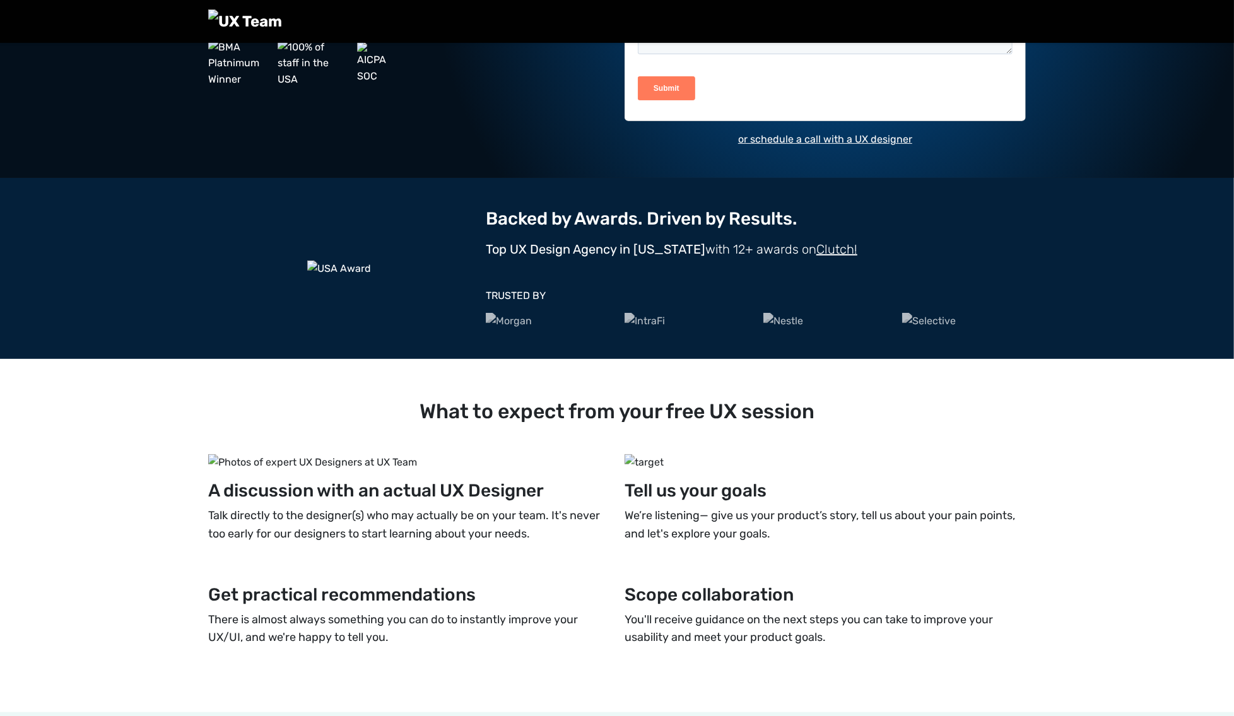
scroll to position [288, 0]
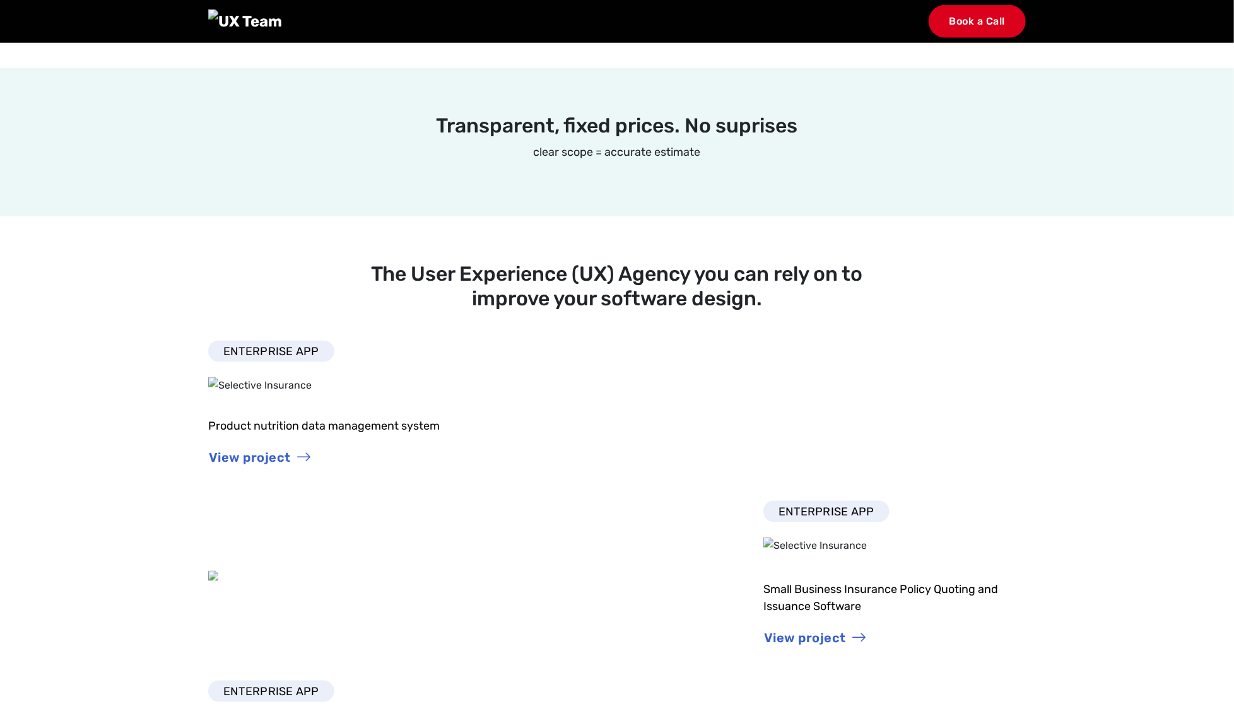
scroll to position [998, 0]
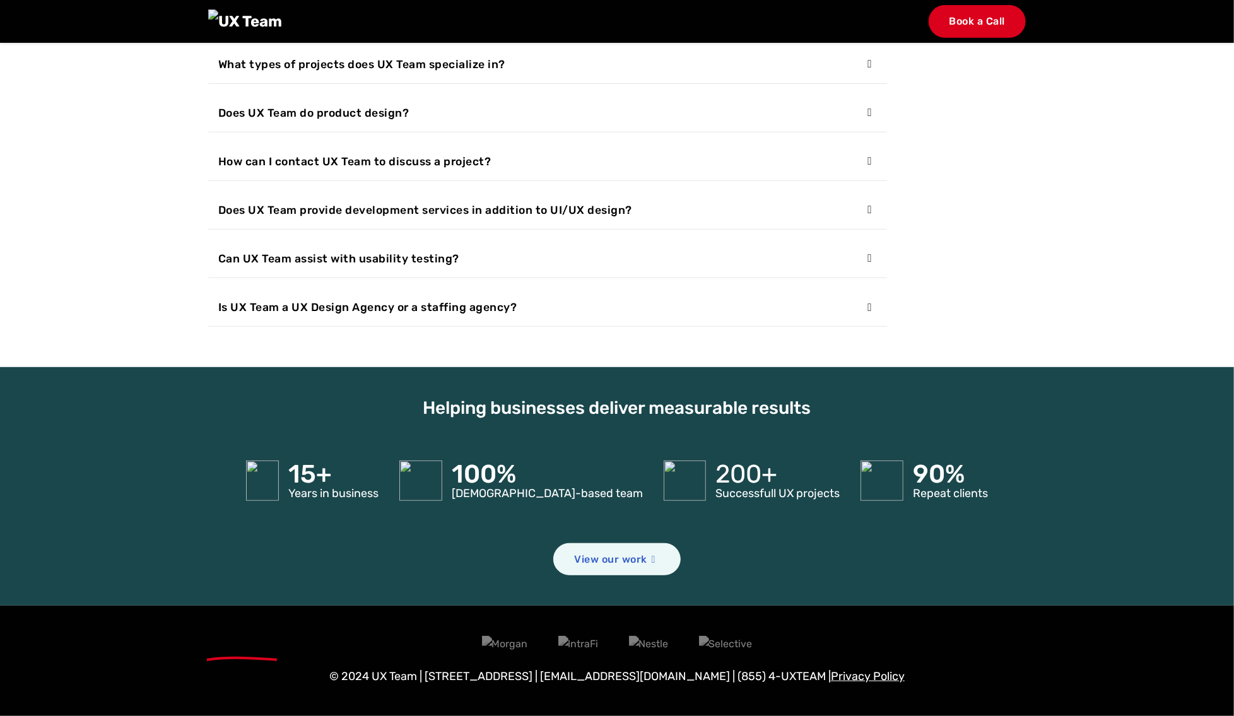
scroll to position [4573, 0]
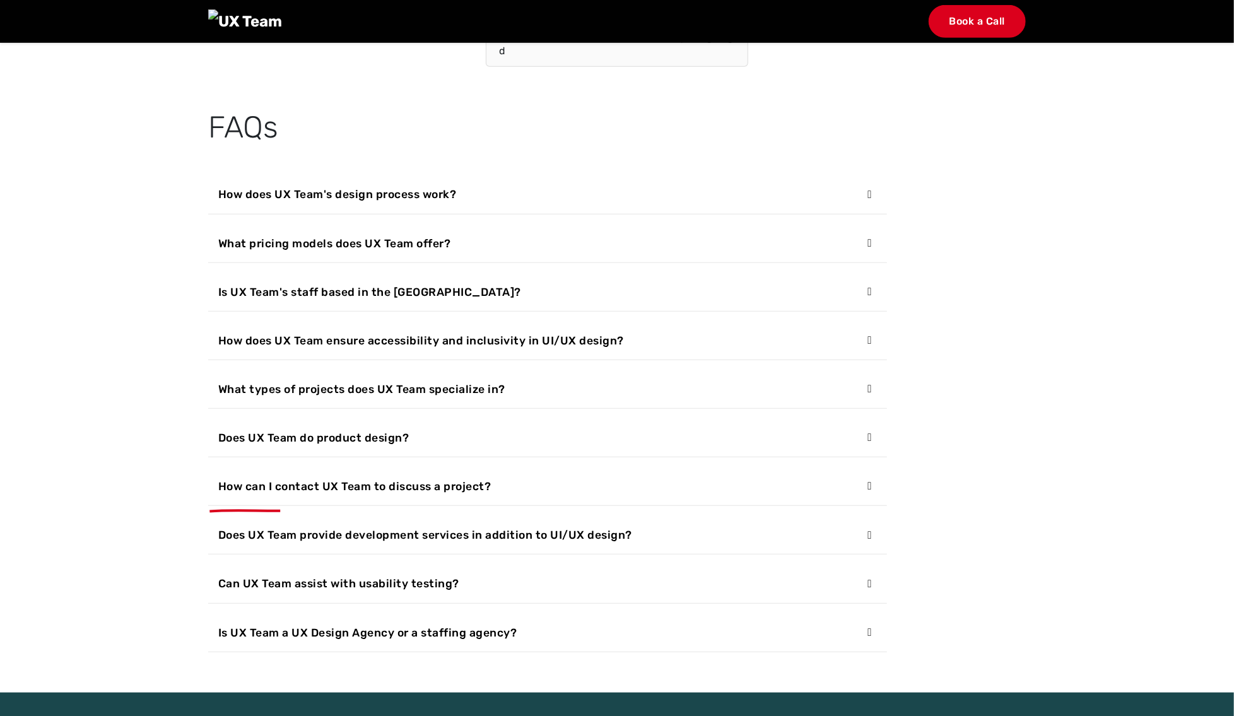
scroll to position [3665, 0]
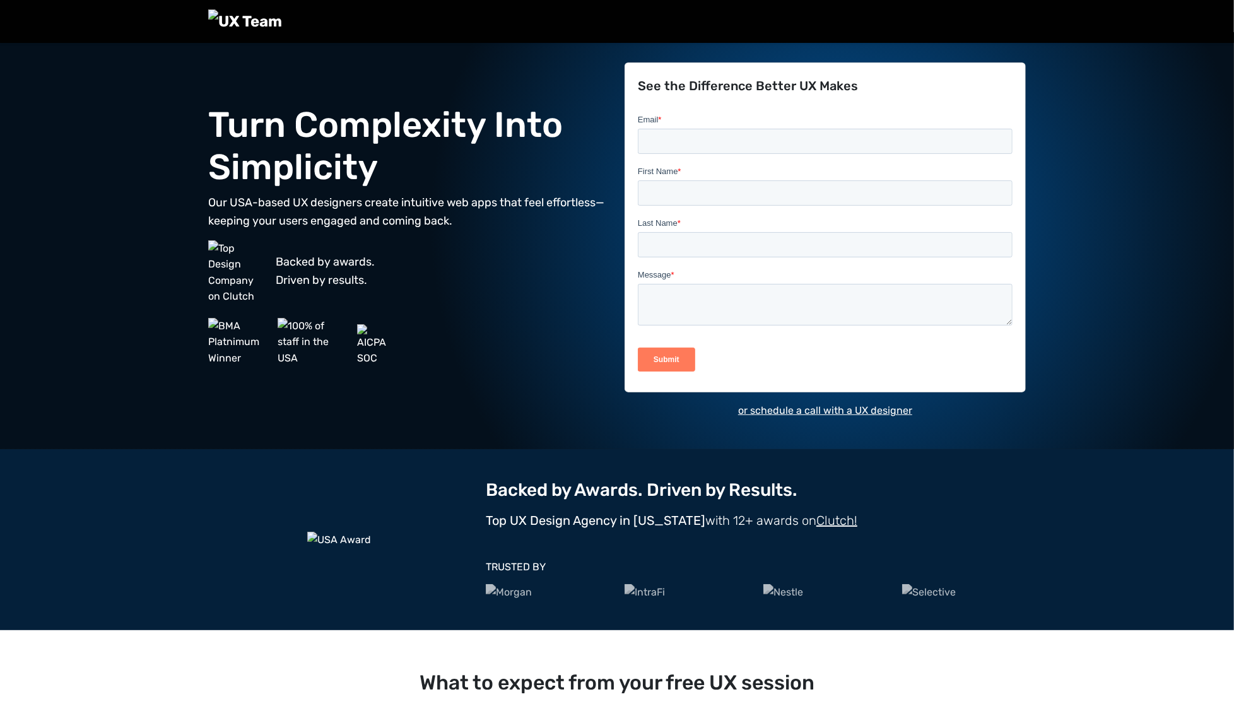
scroll to position [11, 0]
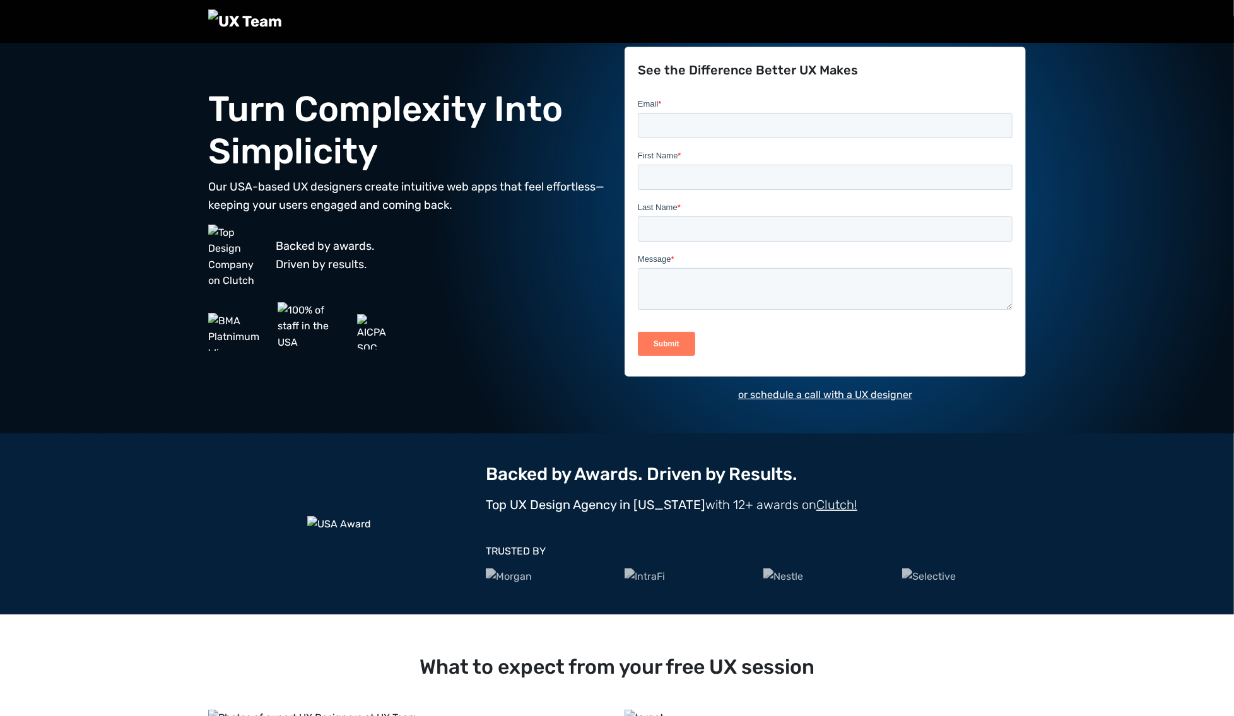
scroll to position [11, 0]
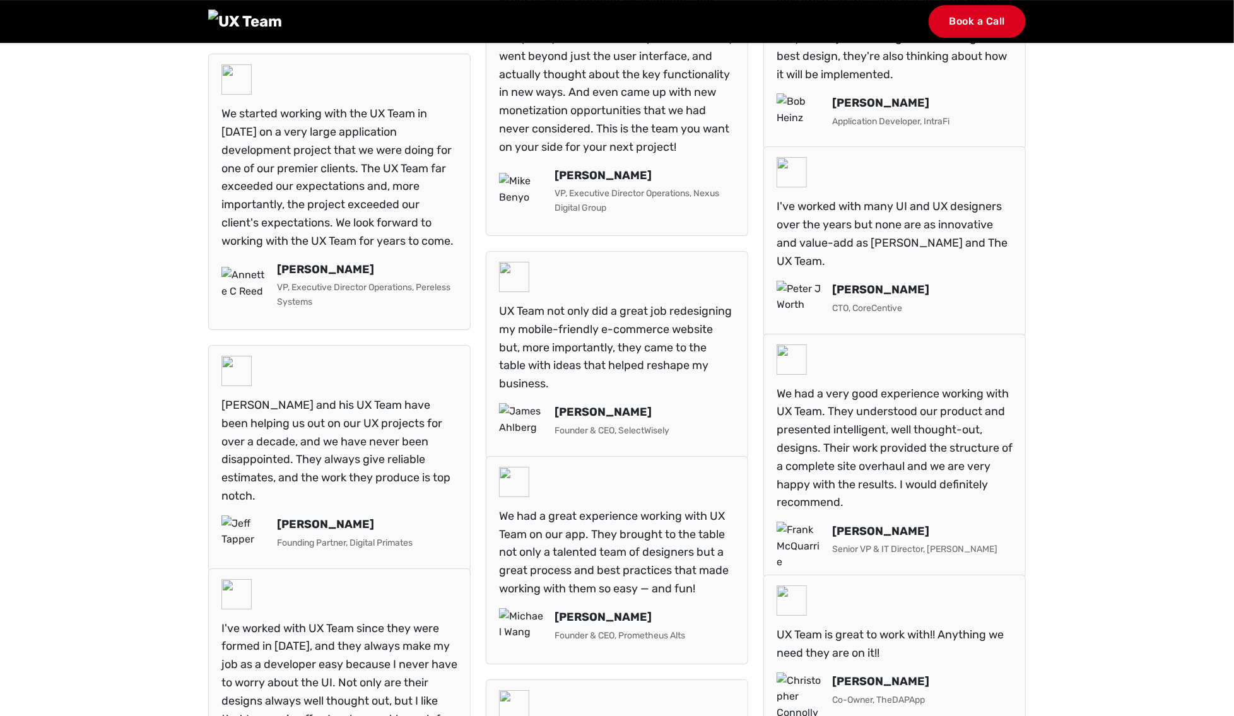
scroll to position [3073, 0]
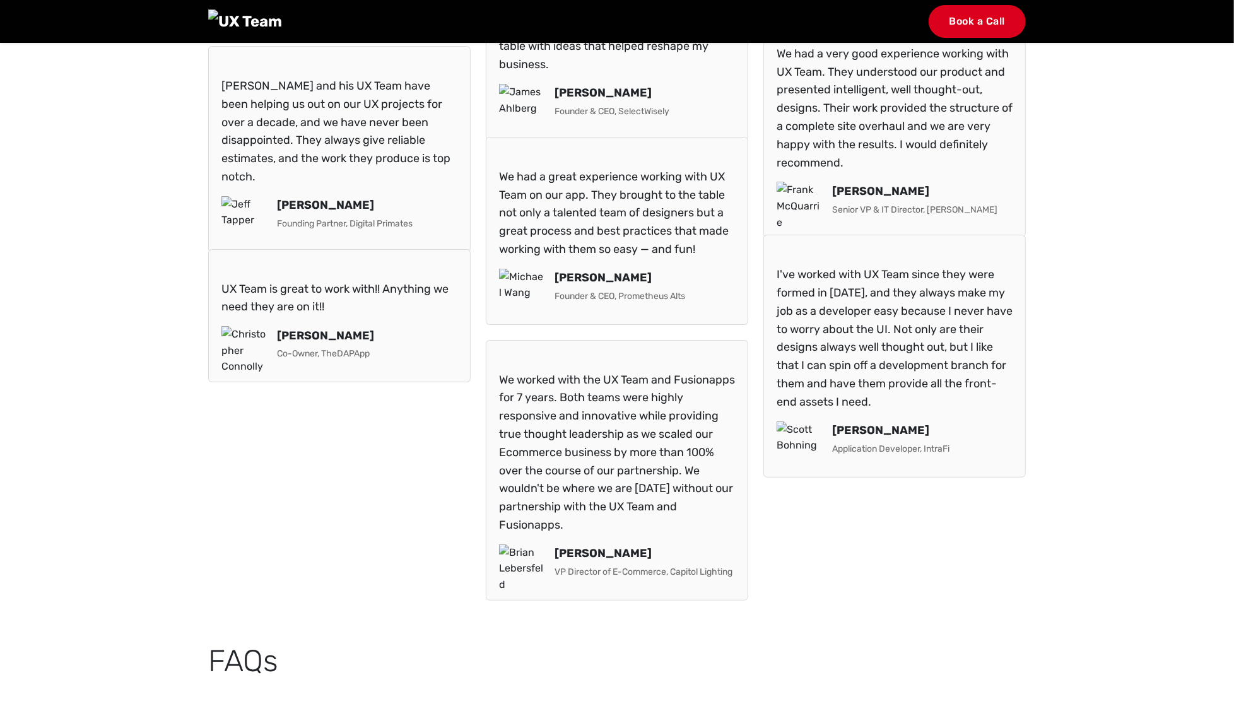
scroll to position [3347, 0]
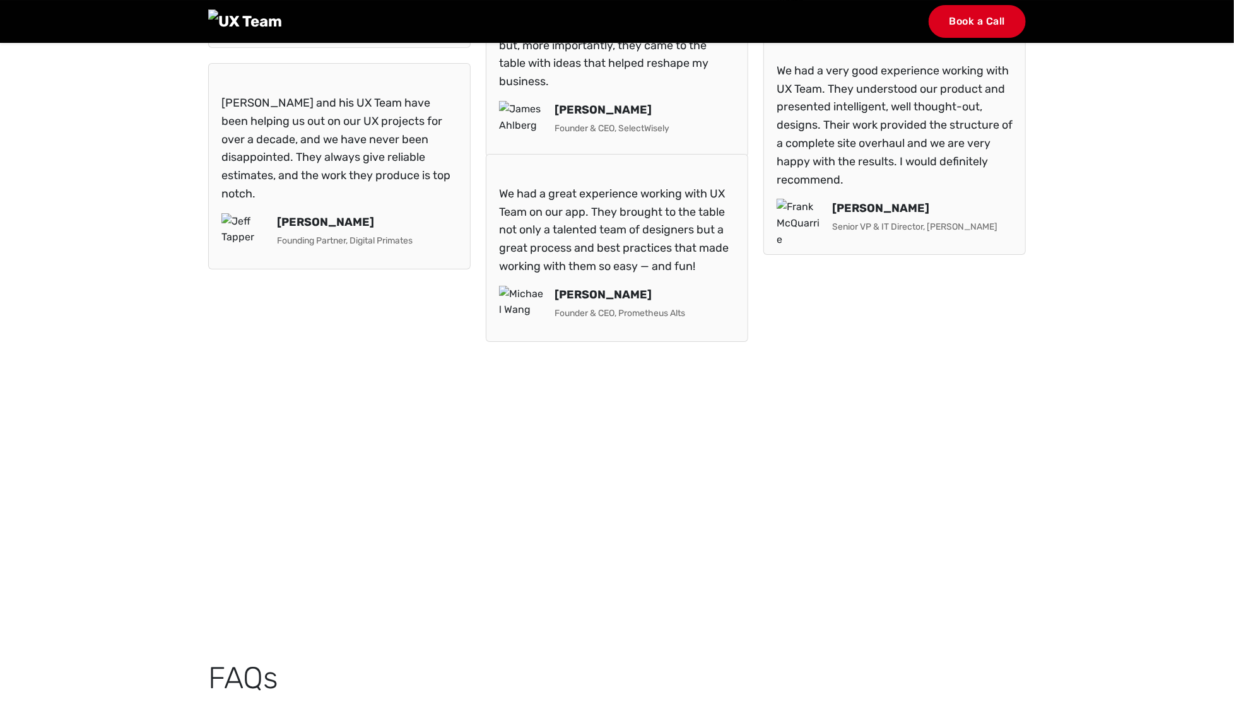
scroll to position [3347, 0]
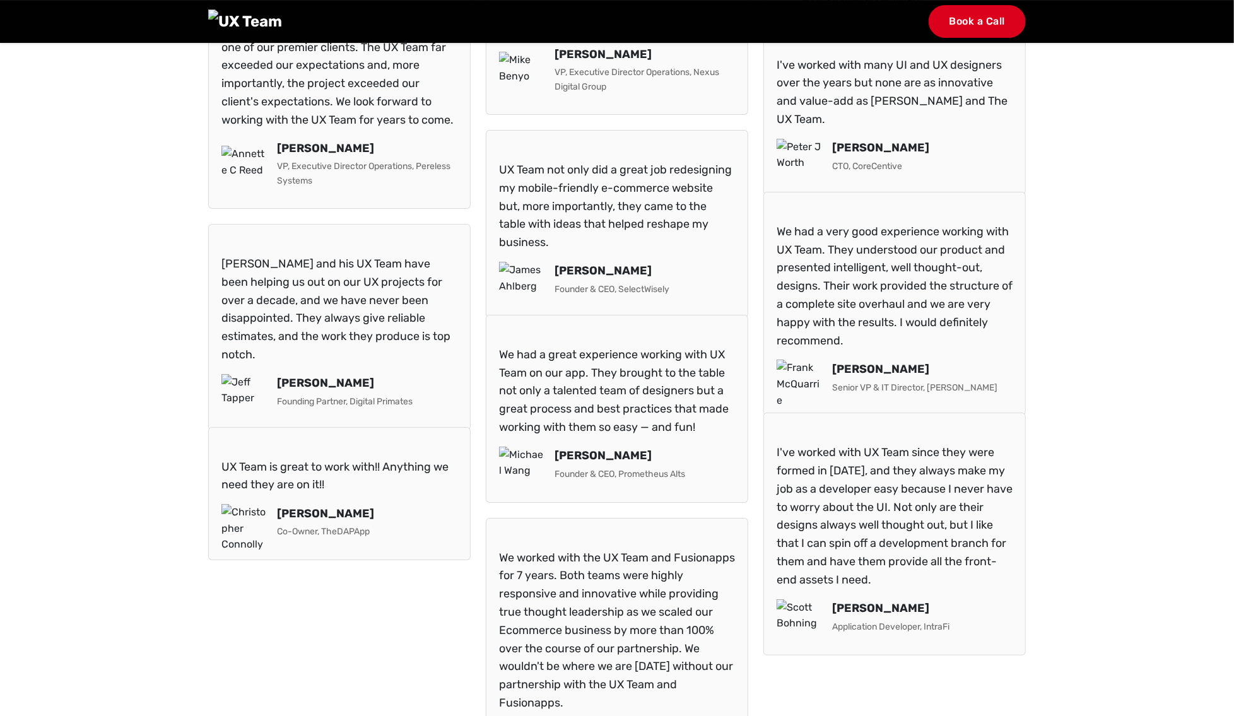
scroll to position [3437, 0]
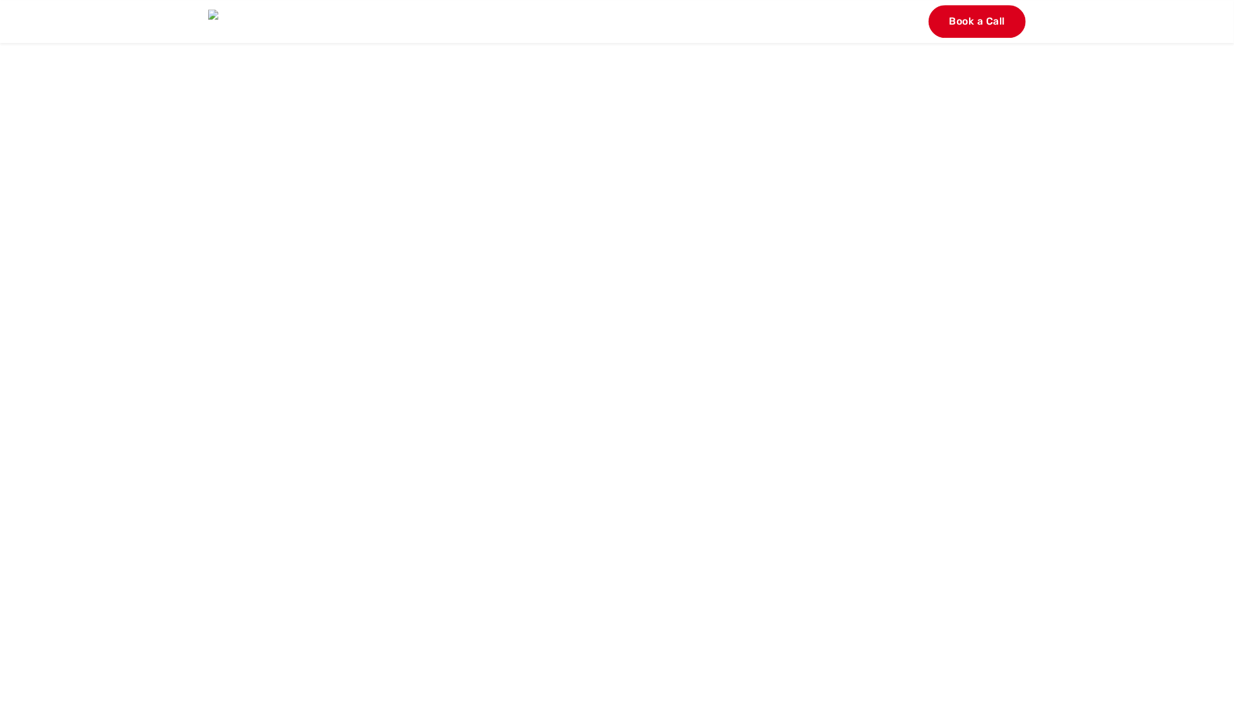
scroll to position [2806, 0]
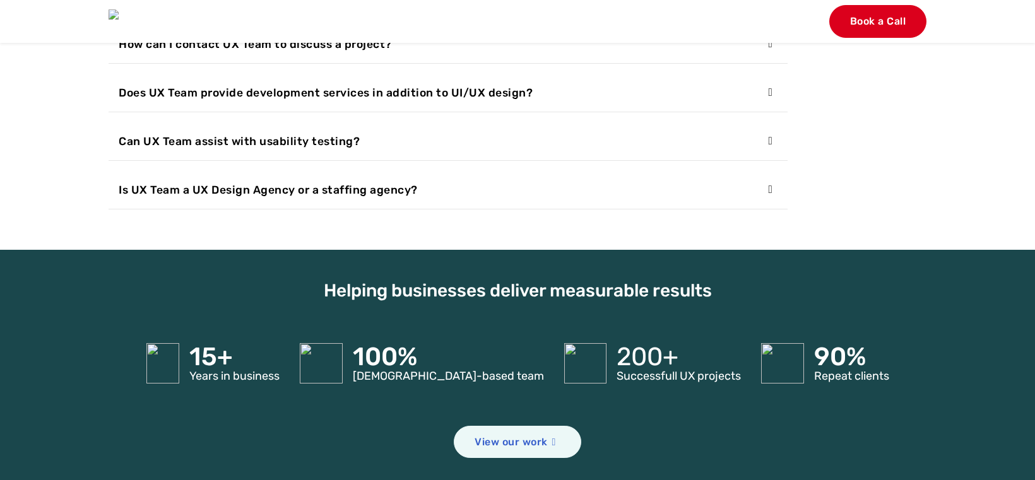
scroll to position [4245, 0]
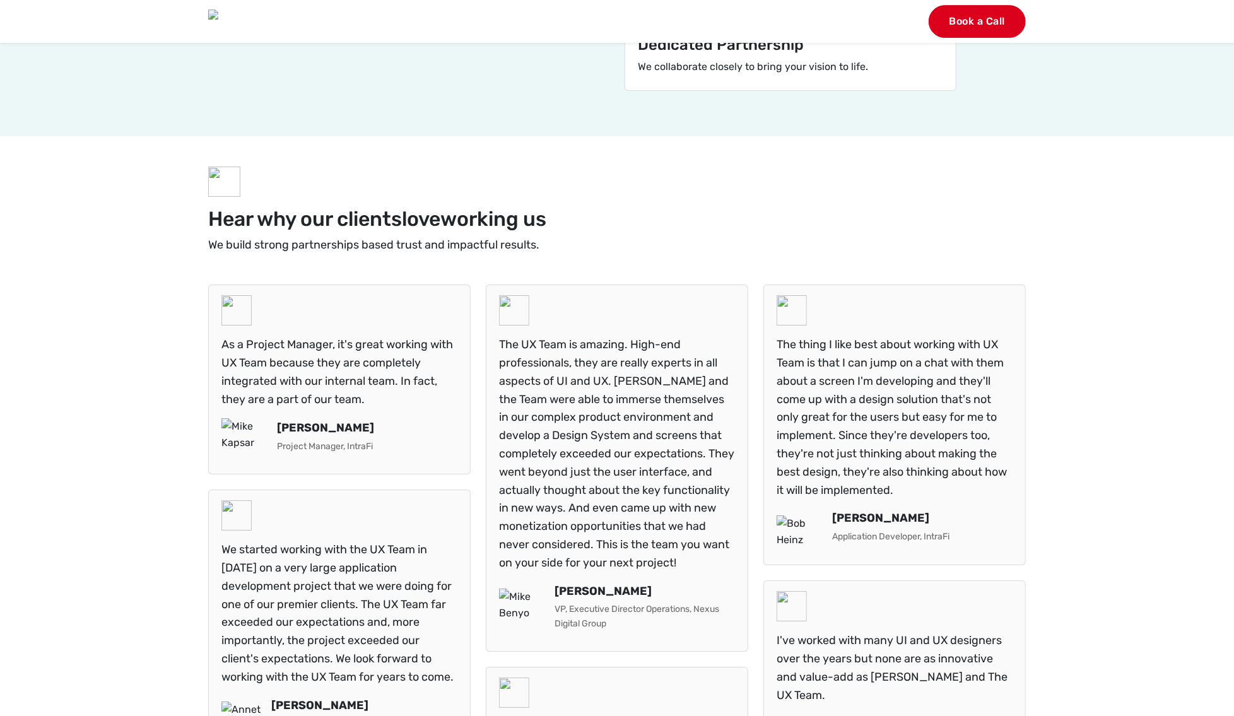
scroll to position [3074, 0]
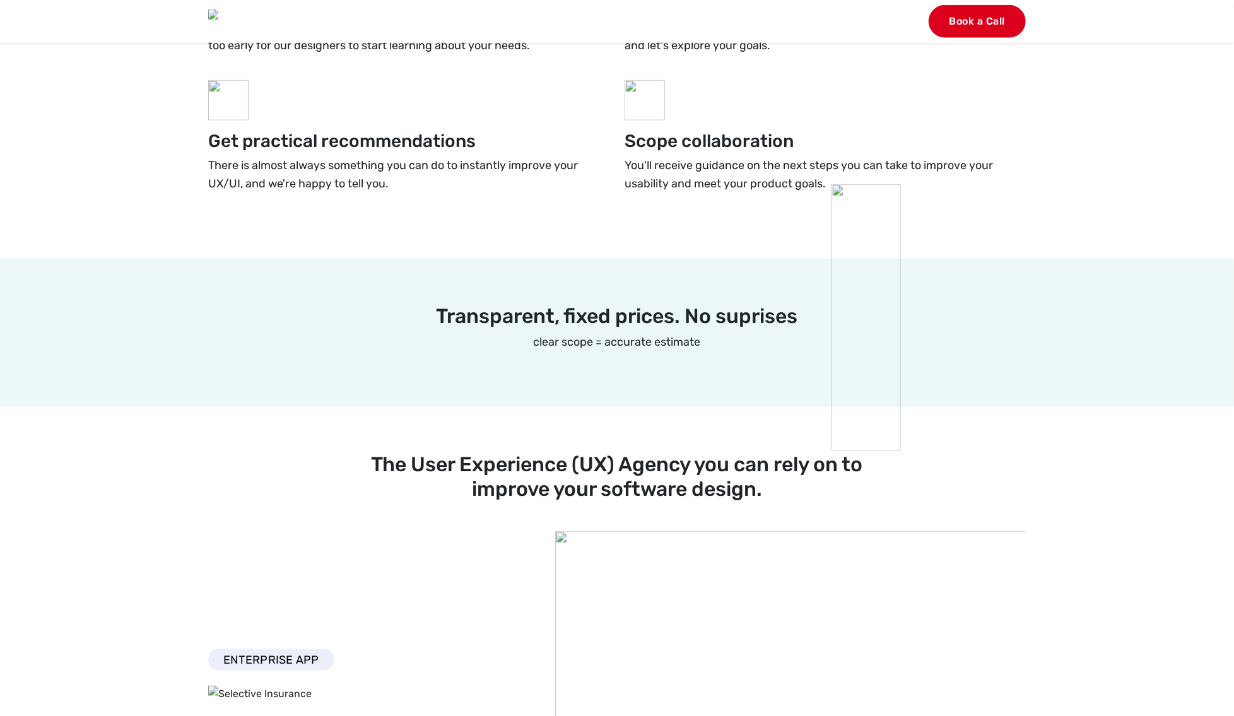
scroll to position [981, 0]
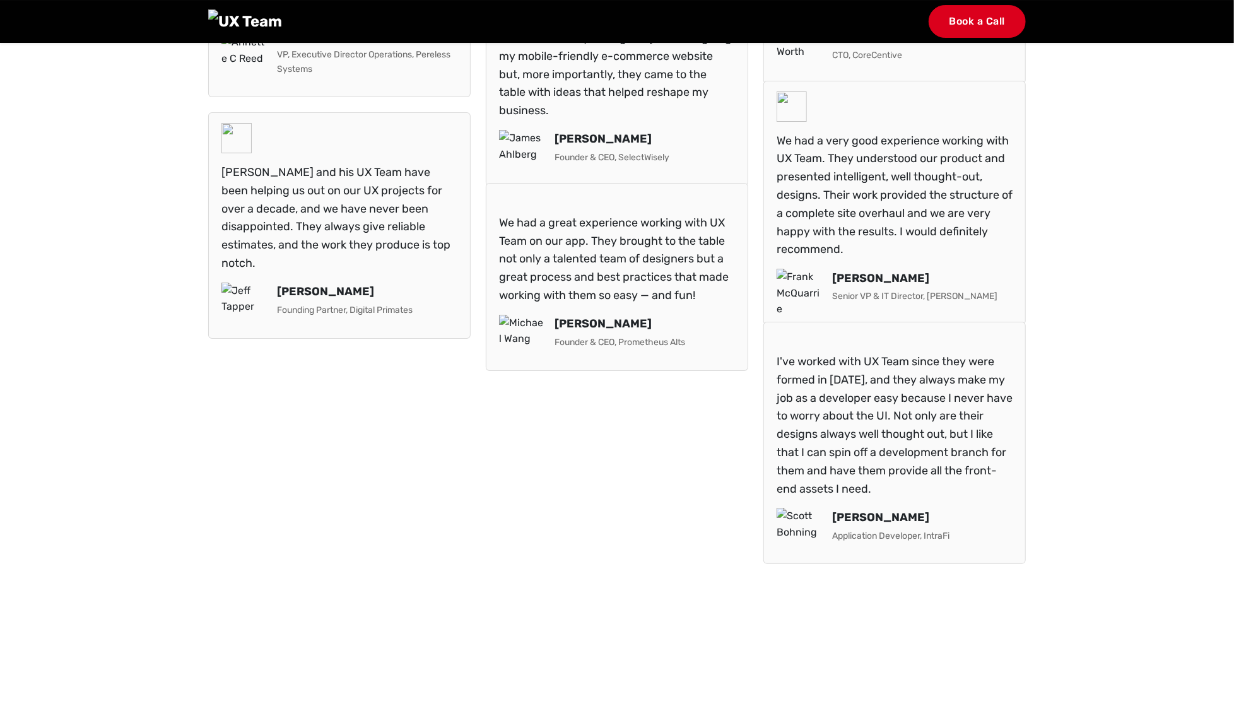
scroll to position [3301, 0]
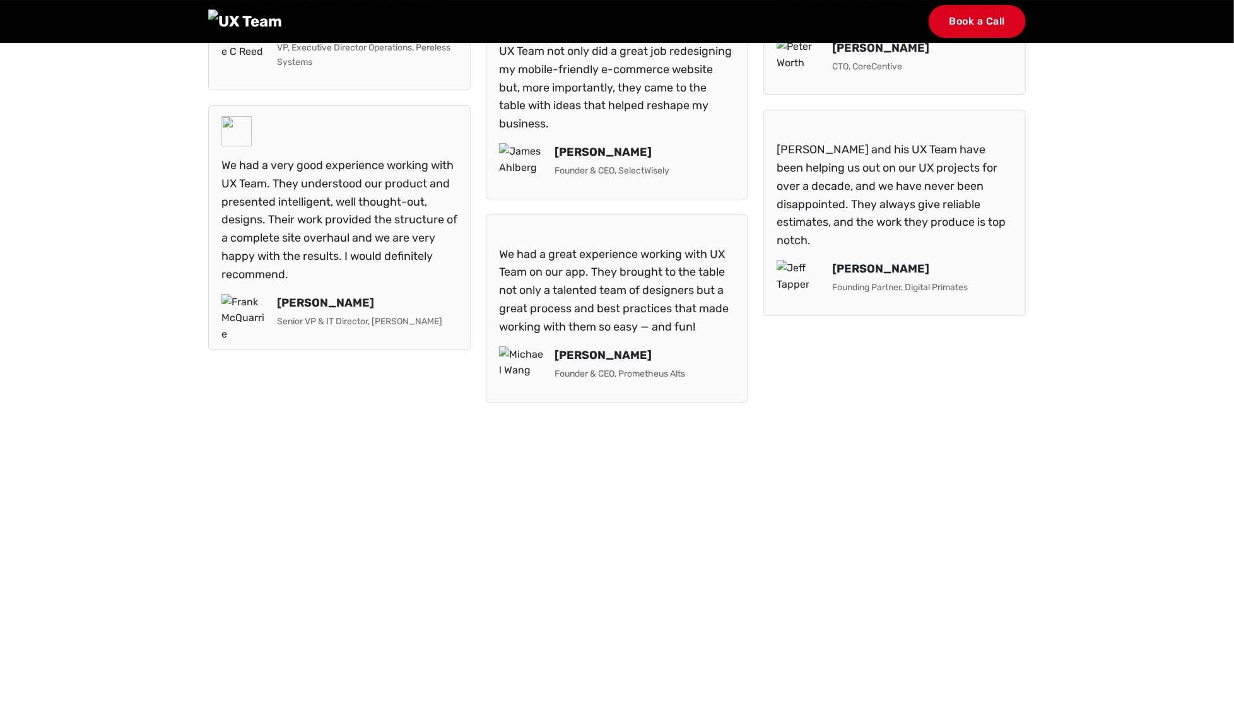
scroll to position [3301, 0]
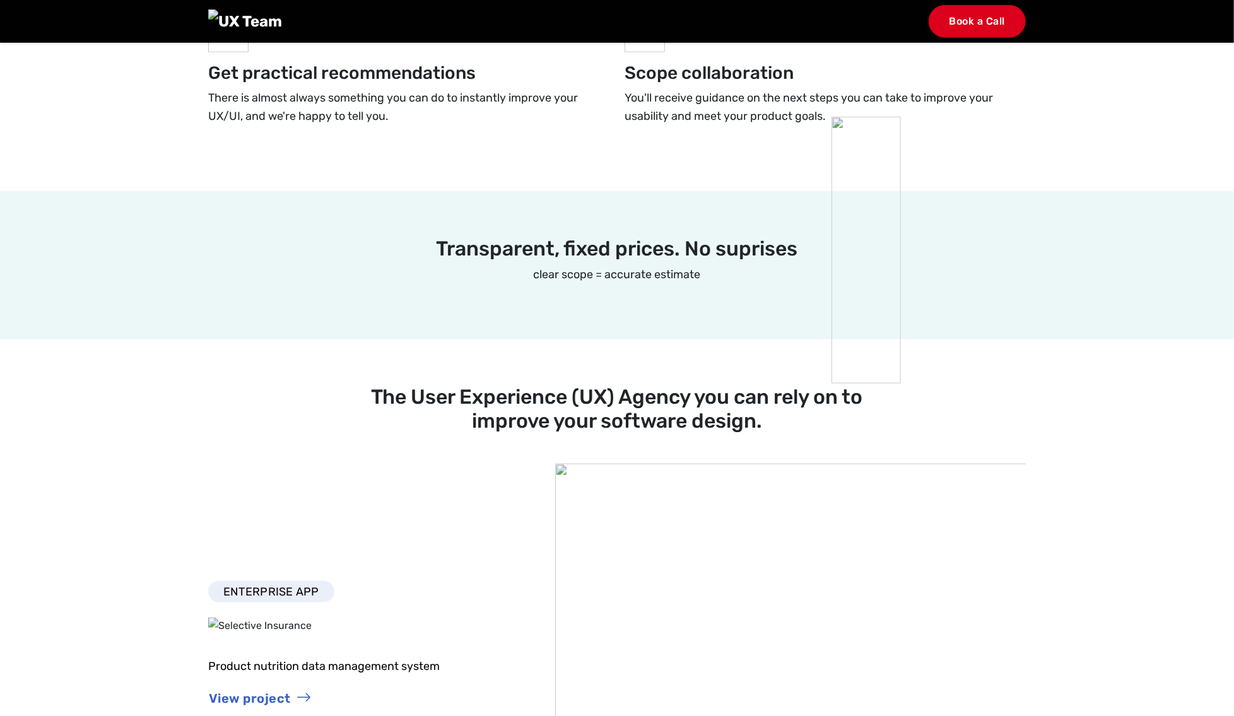
scroll to position [868, 0]
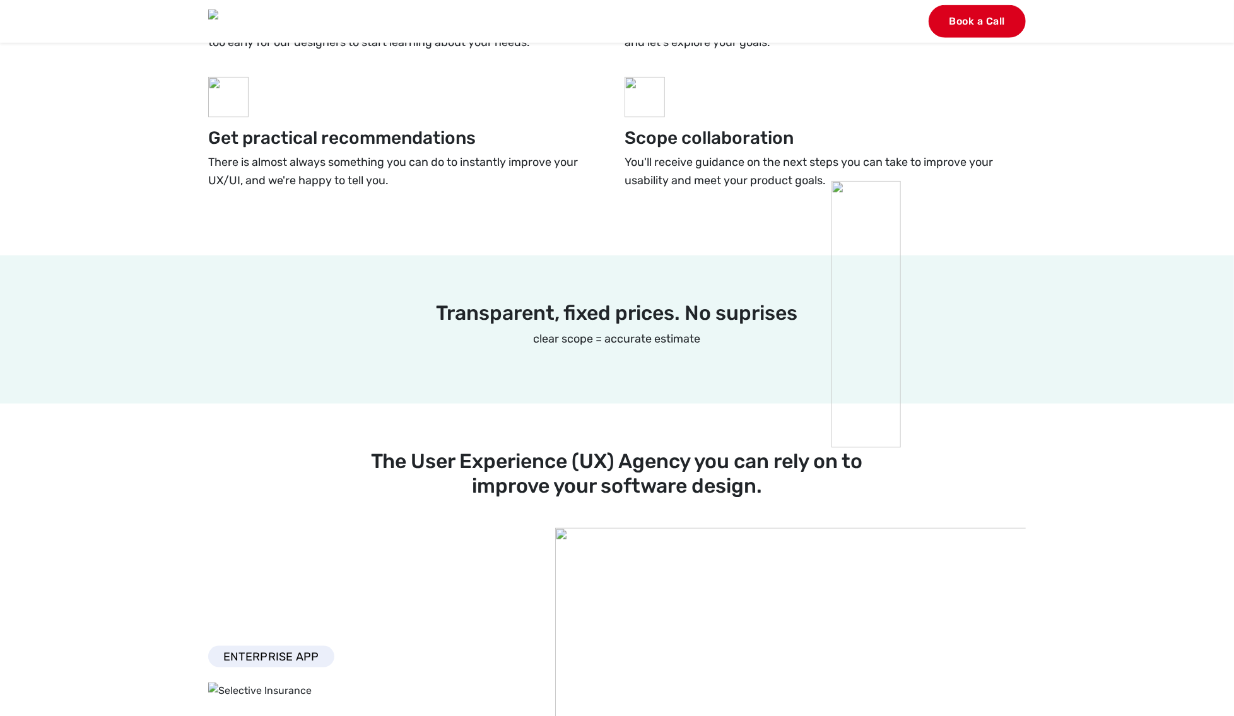
scroll to position [979, 0]
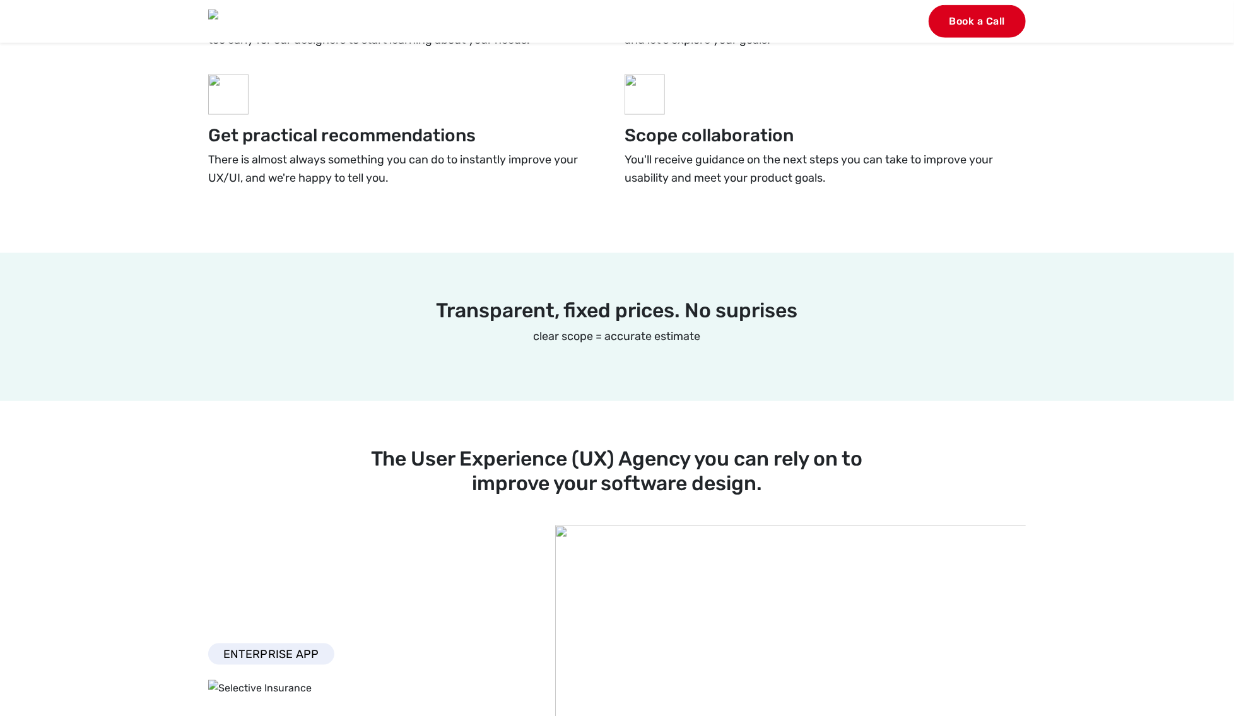
scroll to position [979, 0]
